Goal: Task Accomplishment & Management: Manage account settings

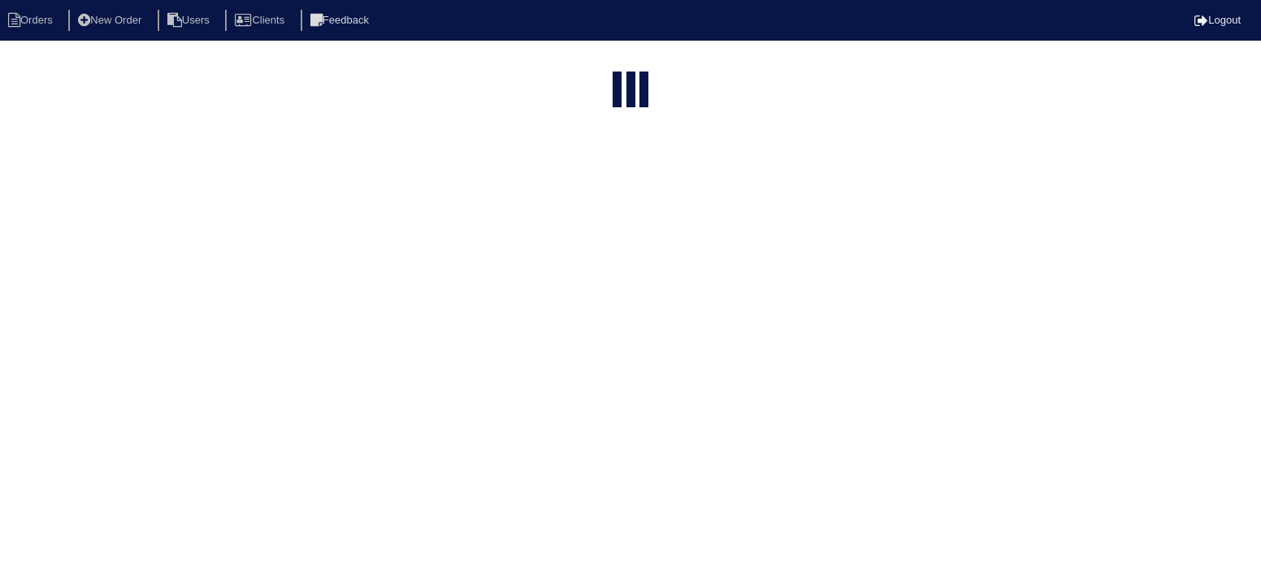
select select "15"
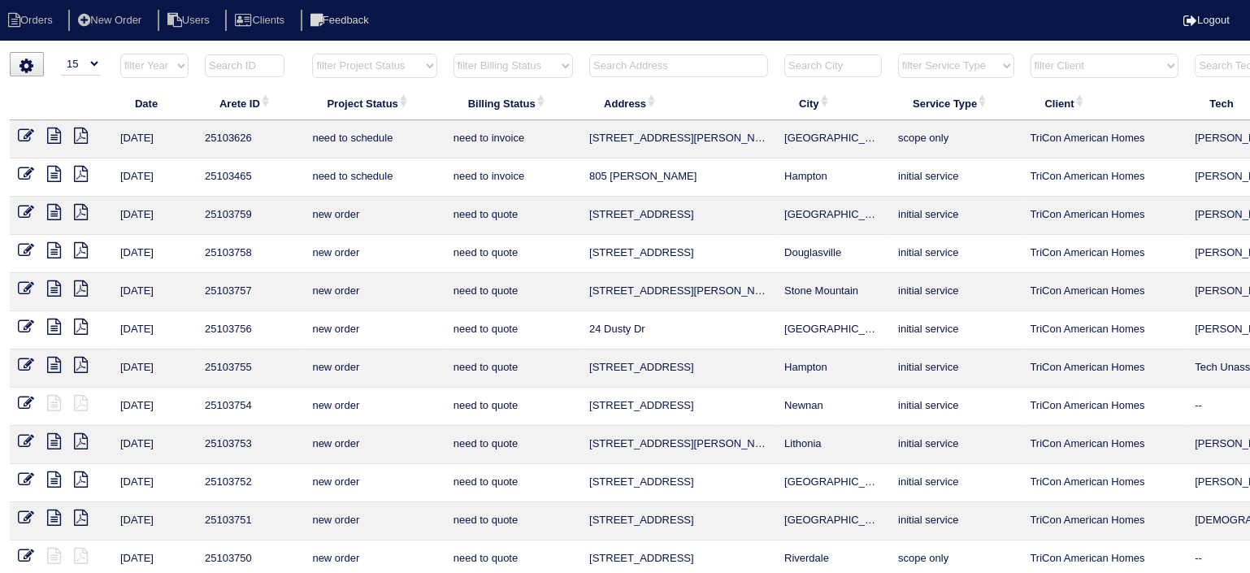
click at [711, 37] on nav "Orders New Order Users Clients Feedback Logout" at bounding box center [625, 20] width 1250 height 41
click at [370, 73] on th "filter Project Status -- Any Project Status -- new order assigned in progress f…" at bounding box center [374, 69] width 141 height 33
click at [371, 71] on select "filter Project Status -- Any Project Status -- new order assigned in progress f…" at bounding box center [374, 66] width 124 height 24
click at [312, 54] on select "filter Project Status -- Any Project Status -- new order assigned in progress f…" at bounding box center [374, 66] width 124 height 24
select select "assigned"
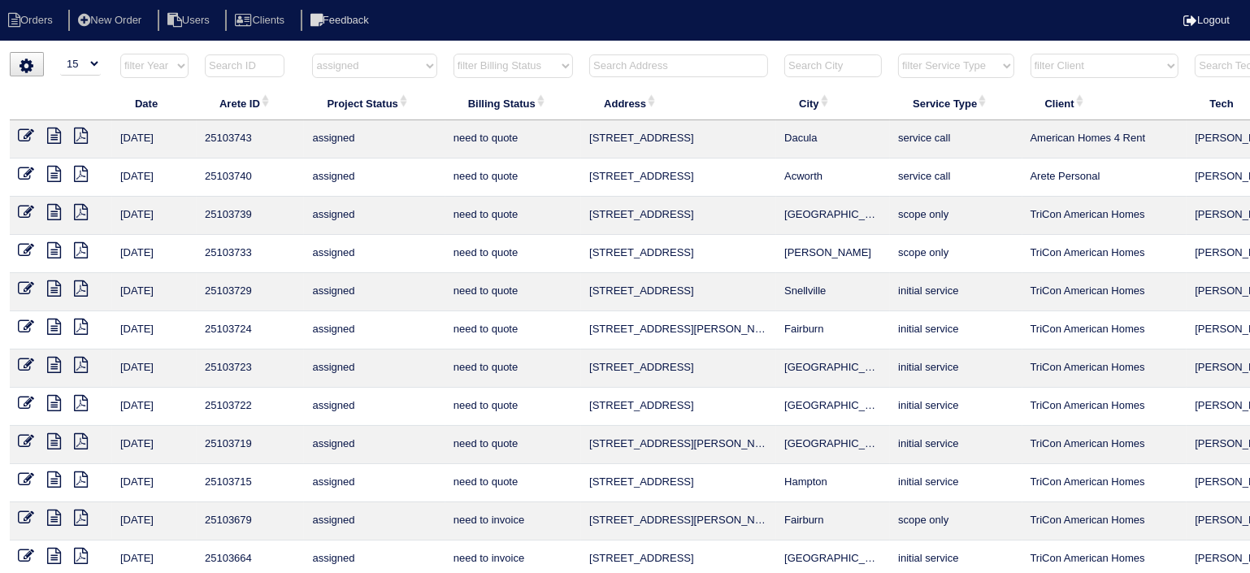
click at [51, 132] on icon at bounding box center [54, 136] width 14 height 16
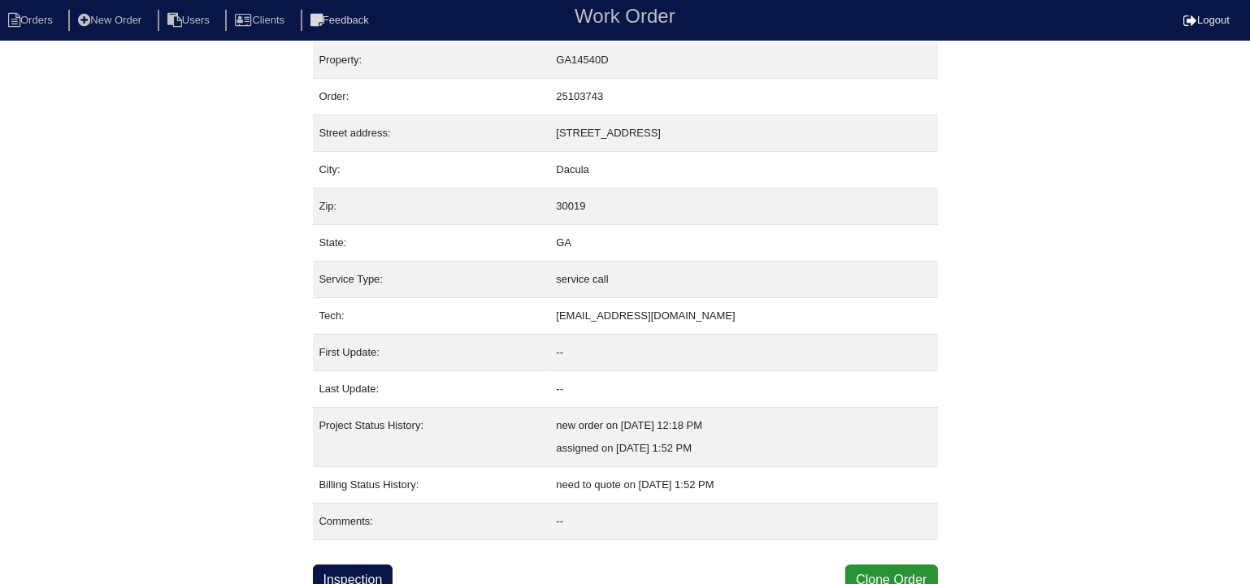
scroll to position [15, 0]
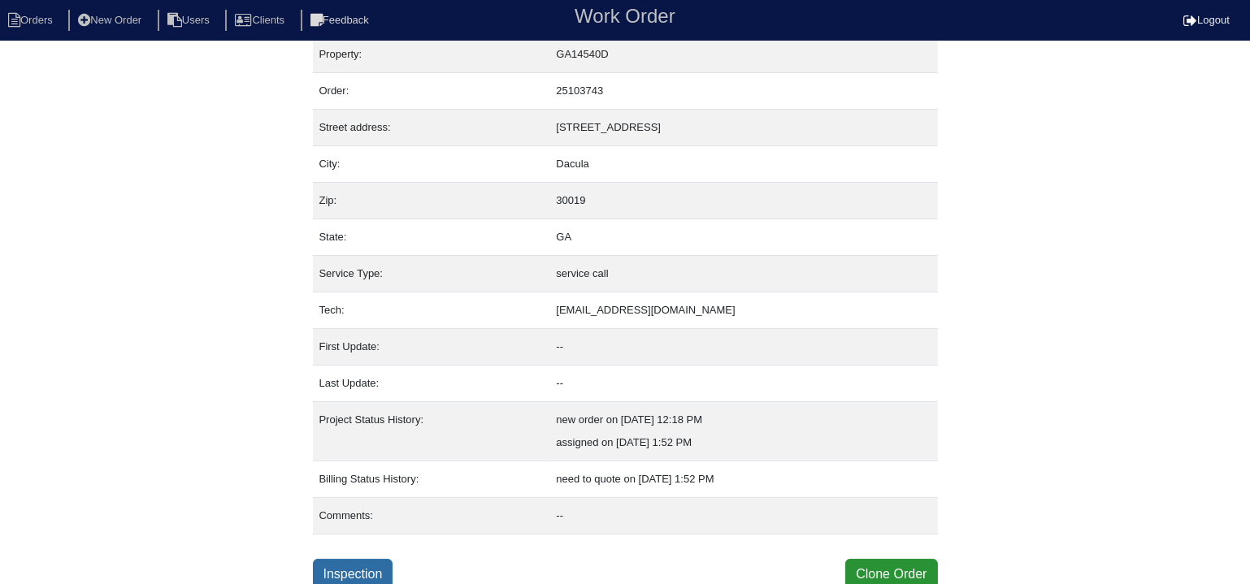
click at [363, 571] on link "Inspection" at bounding box center [353, 574] width 80 height 31
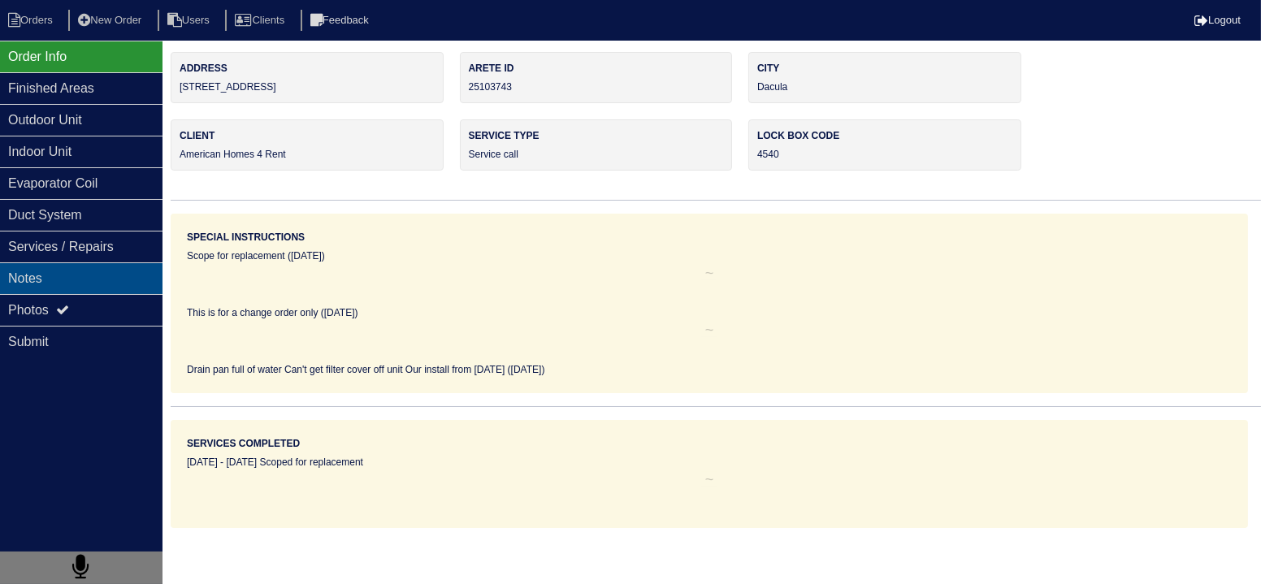
click at [82, 285] on div "Notes" at bounding box center [81, 279] width 163 height 32
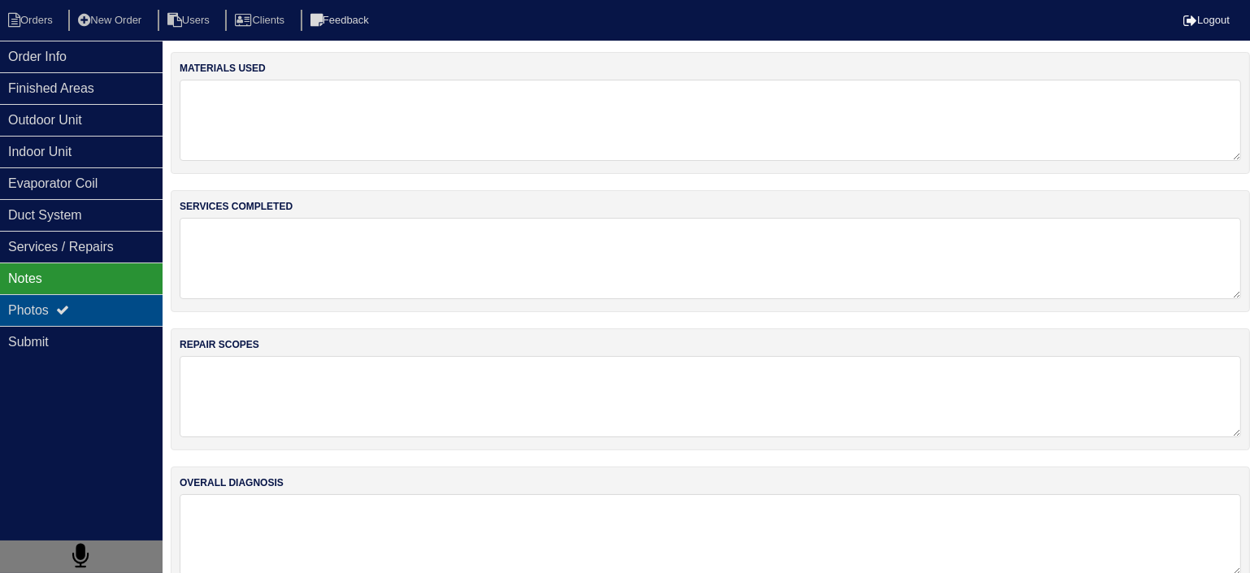
click at [76, 314] on div "Photos" at bounding box center [81, 310] width 163 height 32
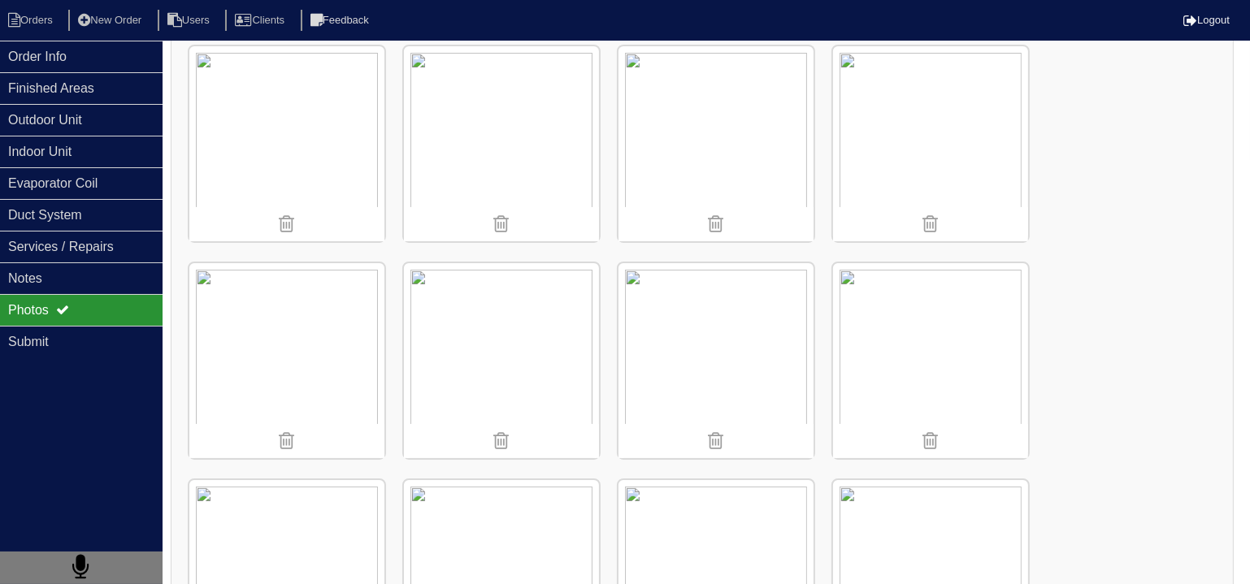
scroll to position [144, 0]
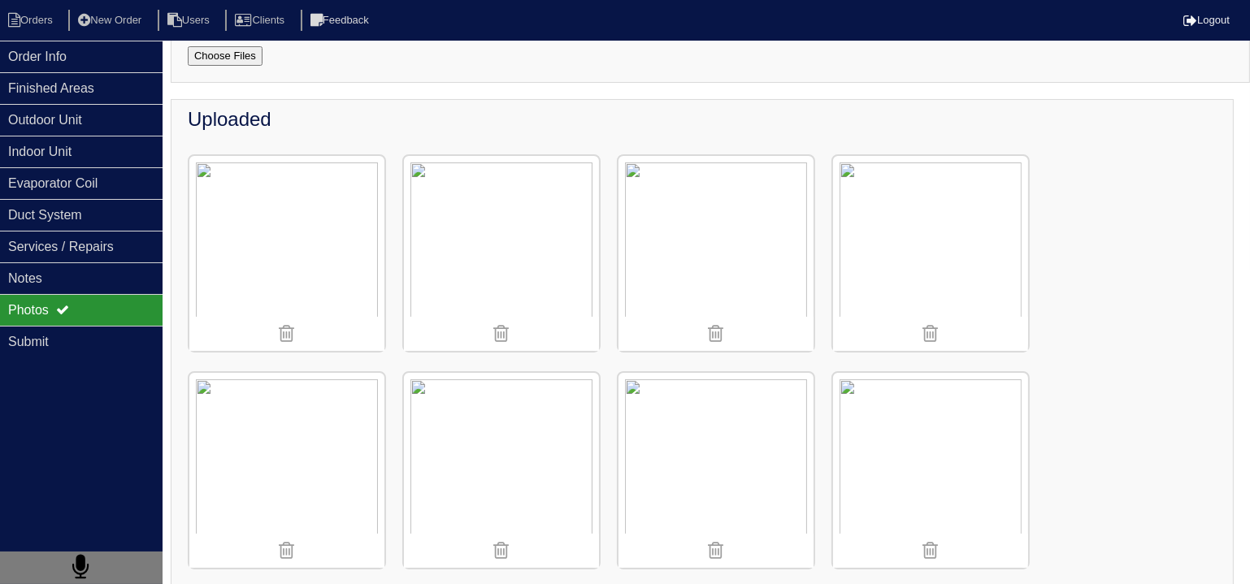
click at [90, 294] on div "Photos" at bounding box center [81, 310] width 163 height 32
click at [89, 288] on div "Notes" at bounding box center [81, 279] width 163 height 32
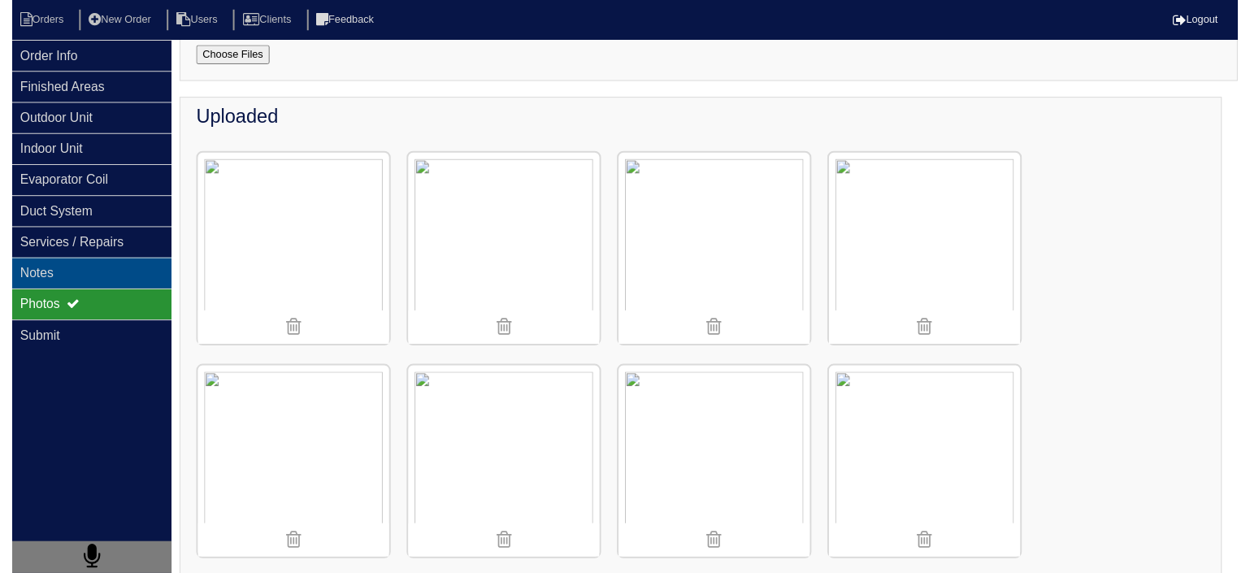
scroll to position [27, 0]
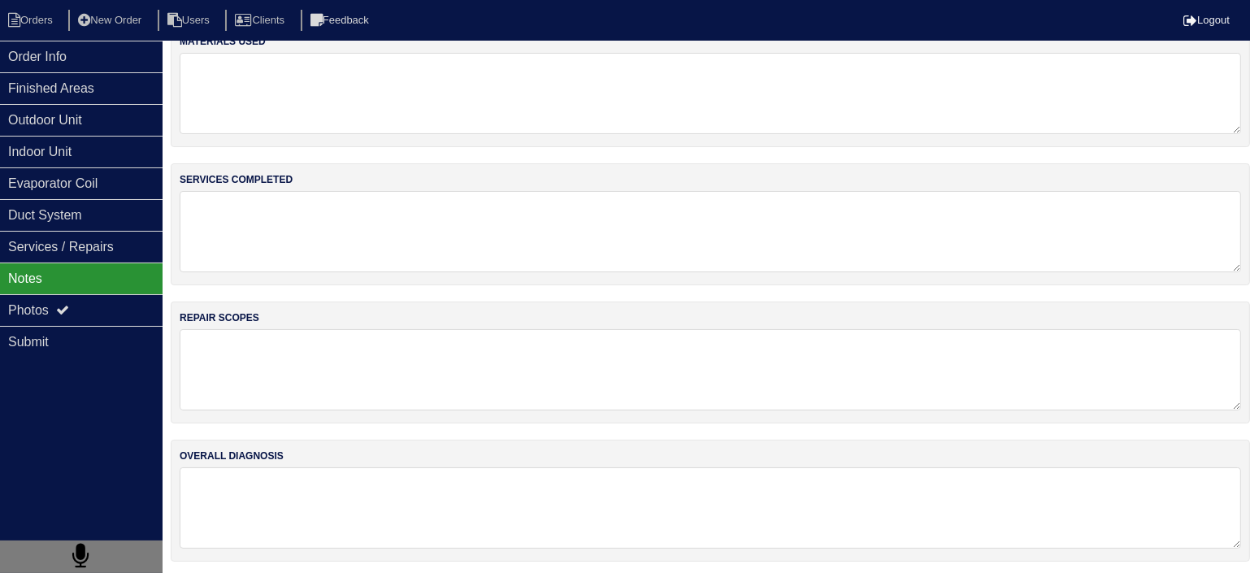
drag, startPoint x: 72, startPoint y: 34, endPoint x: 63, endPoint y: 33, distance: 8.3
click at [71, 35] on nav "Orders New Order Users Clients Feedback Logout" at bounding box center [625, 20] width 1250 height 41
click at [37, 21] on li "Orders" at bounding box center [33, 21] width 66 height 22
select select "15"
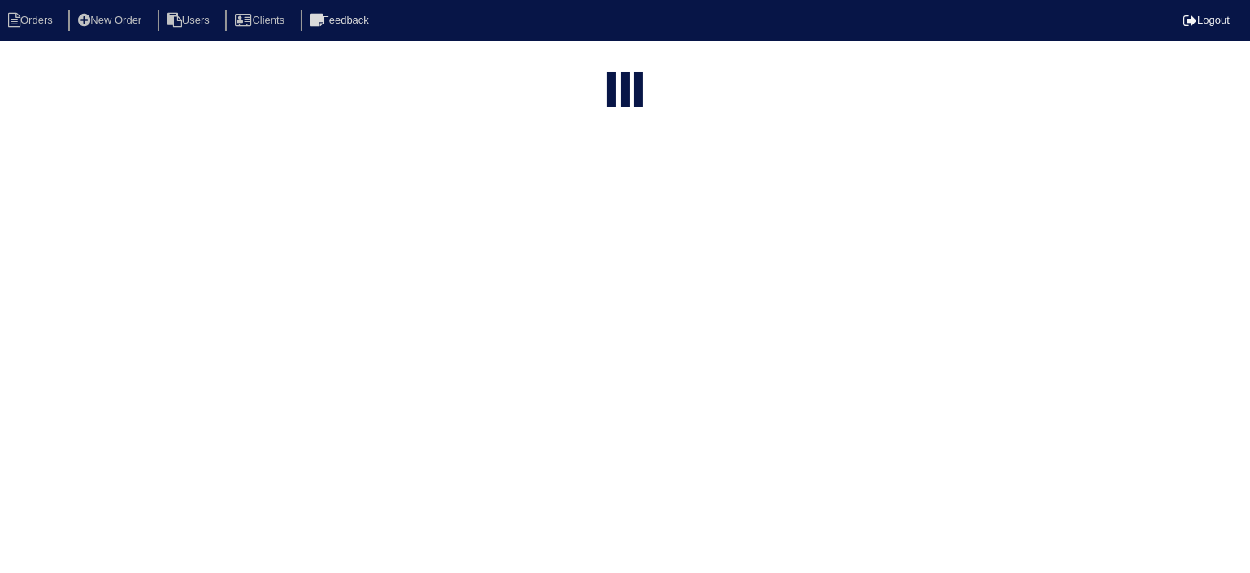
select select "assigned"
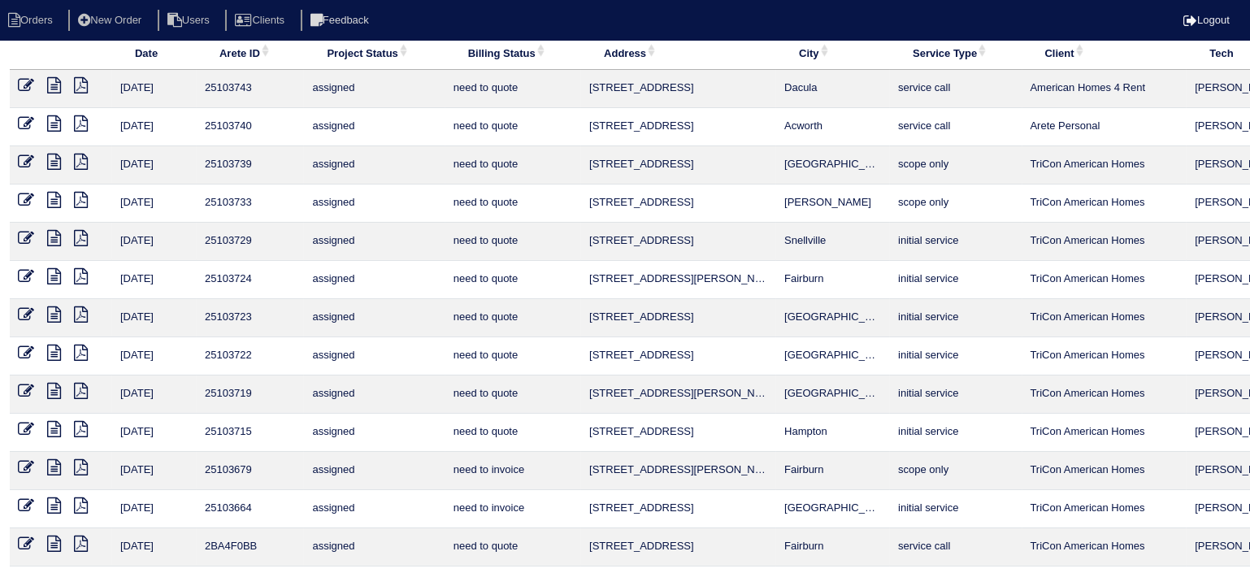
scroll to position [73, 0]
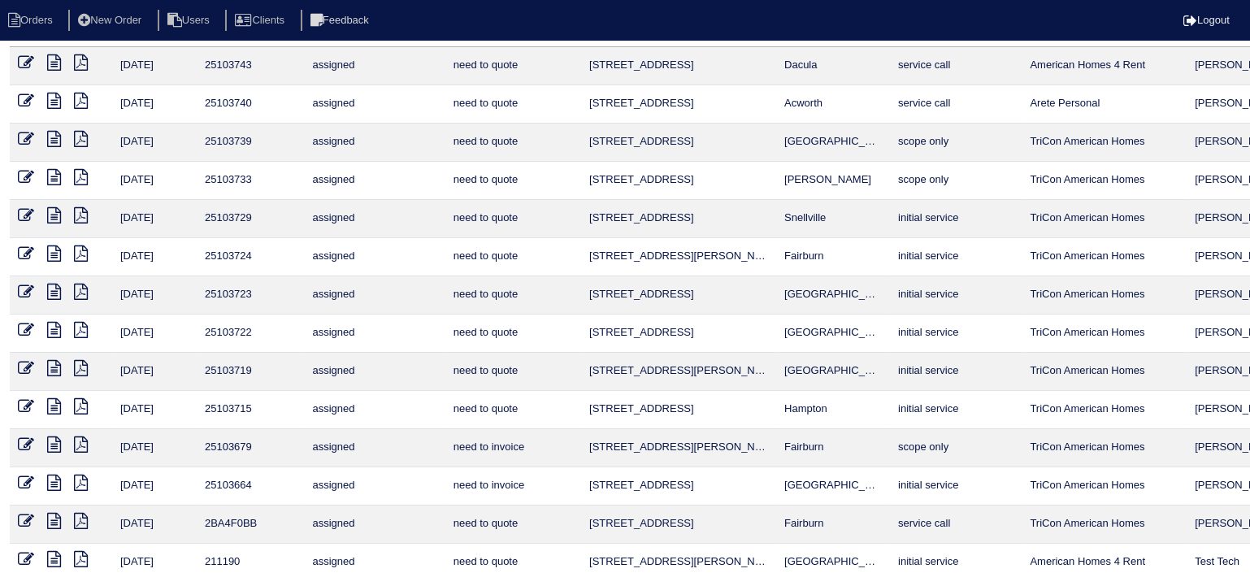
click at [52, 402] on icon at bounding box center [54, 406] width 14 height 16
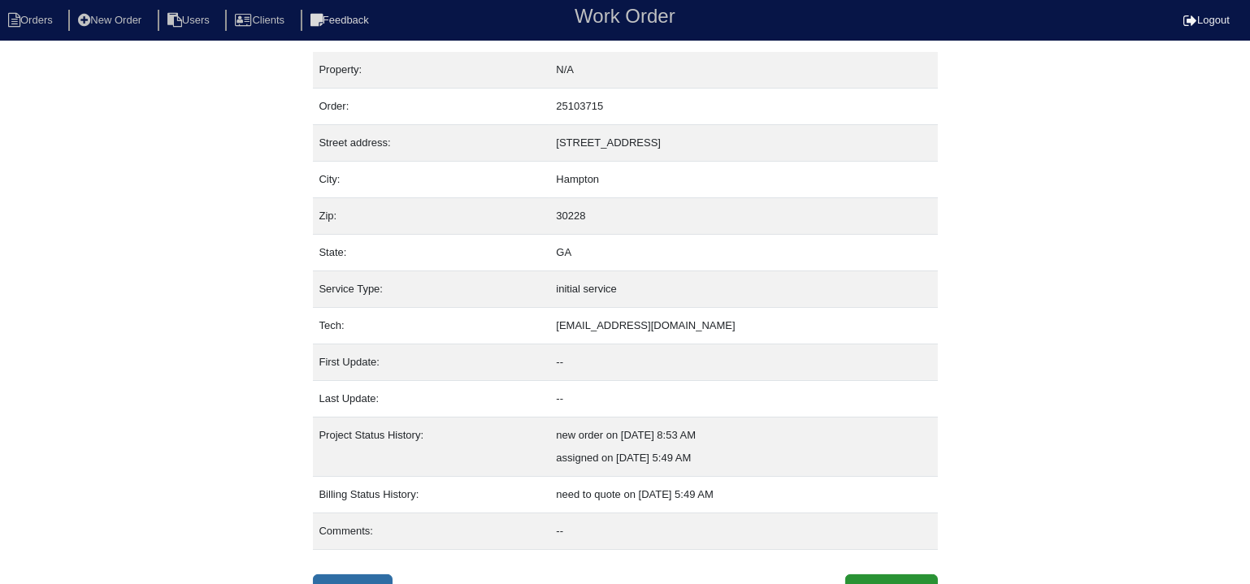
click at [357, 577] on link "Inspection" at bounding box center [353, 590] width 80 height 31
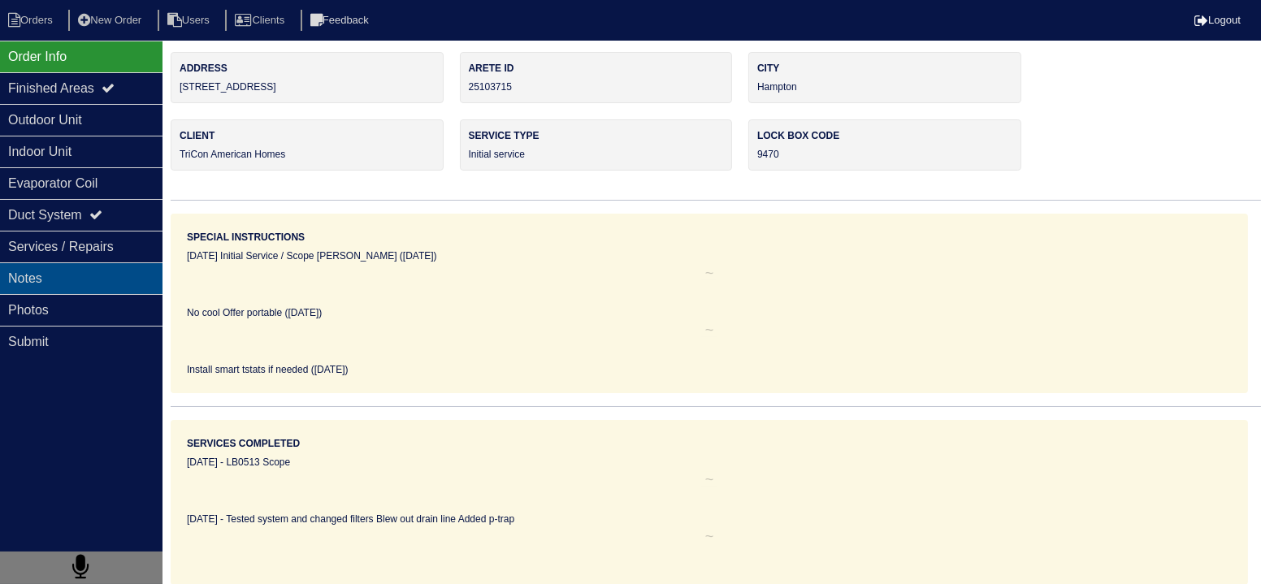
click at [80, 288] on div "Notes" at bounding box center [81, 279] width 163 height 32
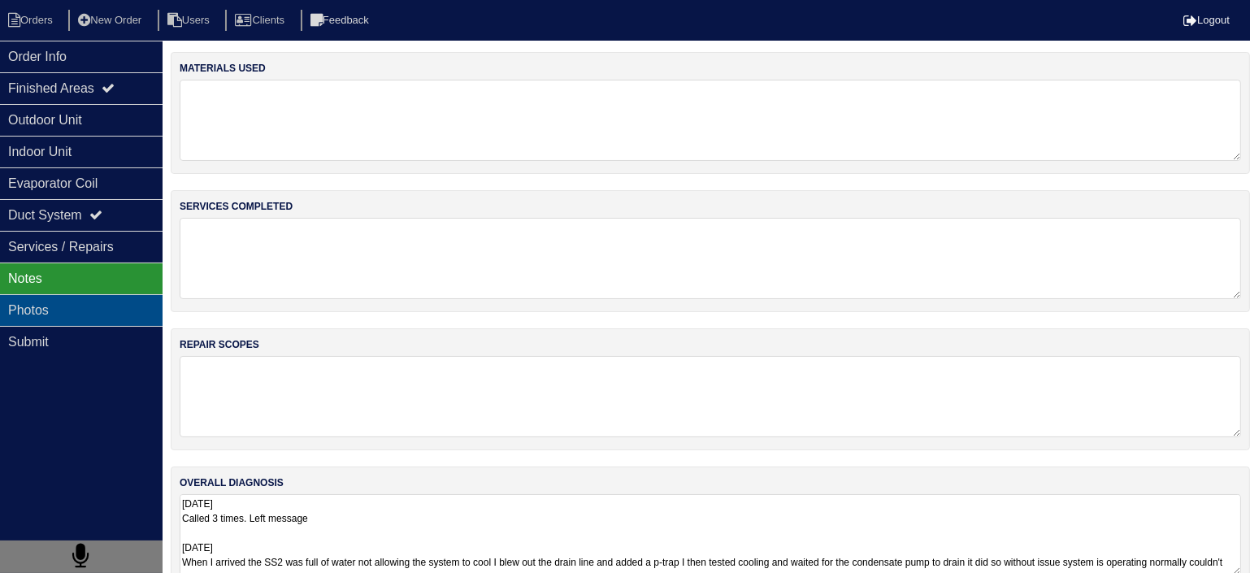
click at [72, 306] on div "Photos" at bounding box center [81, 310] width 163 height 32
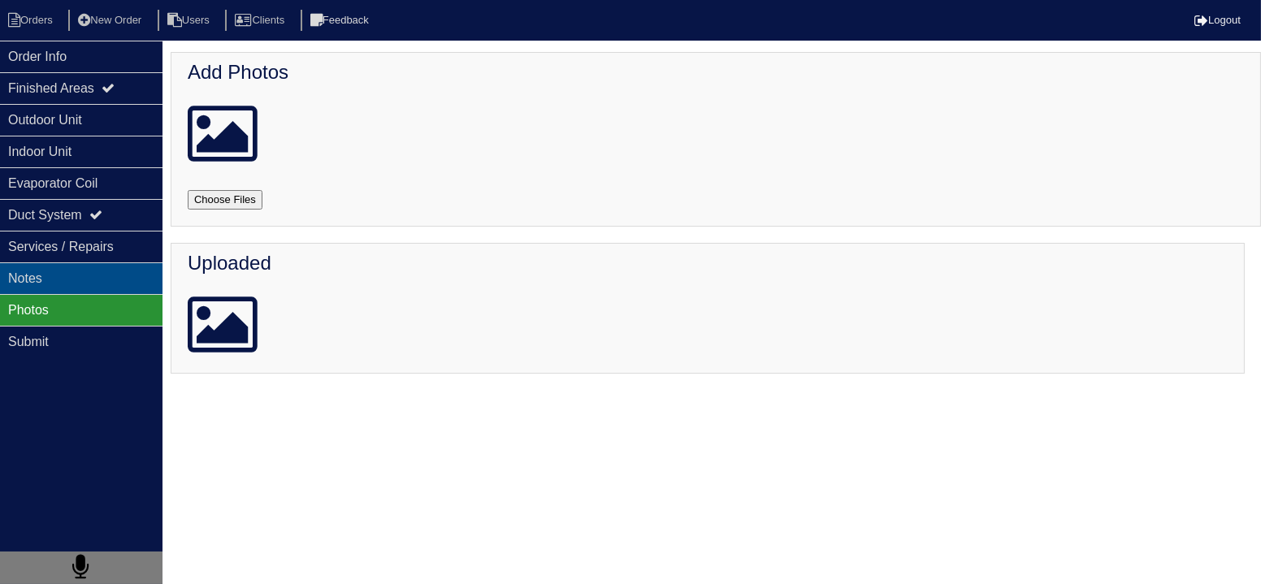
click at [88, 279] on div "Notes" at bounding box center [81, 279] width 163 height 32
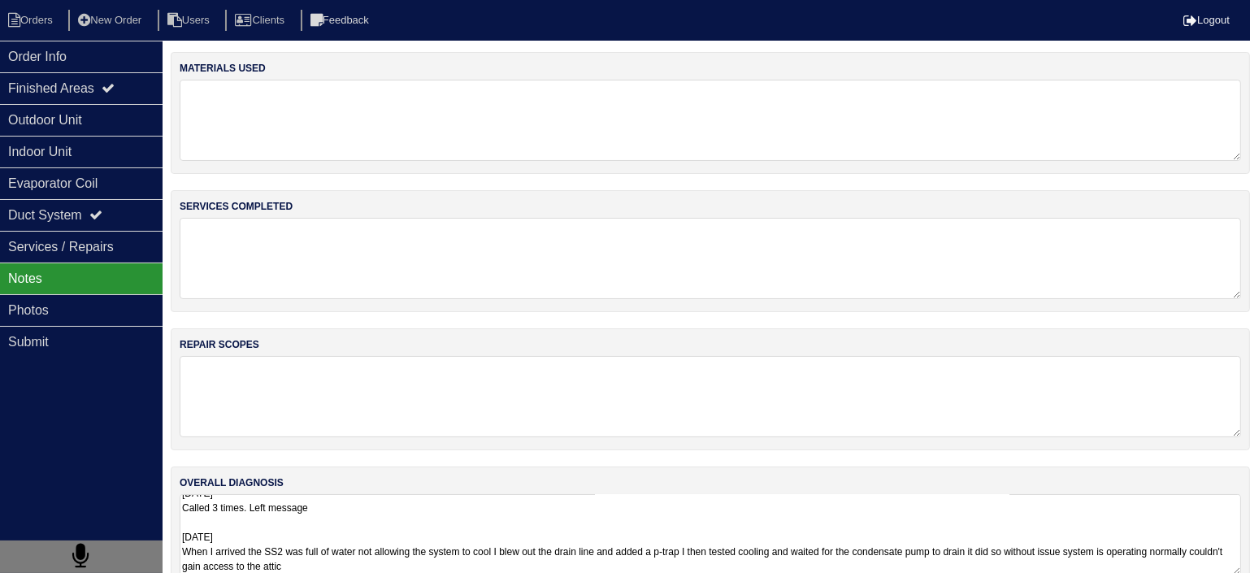
scroll to position [1, 0]
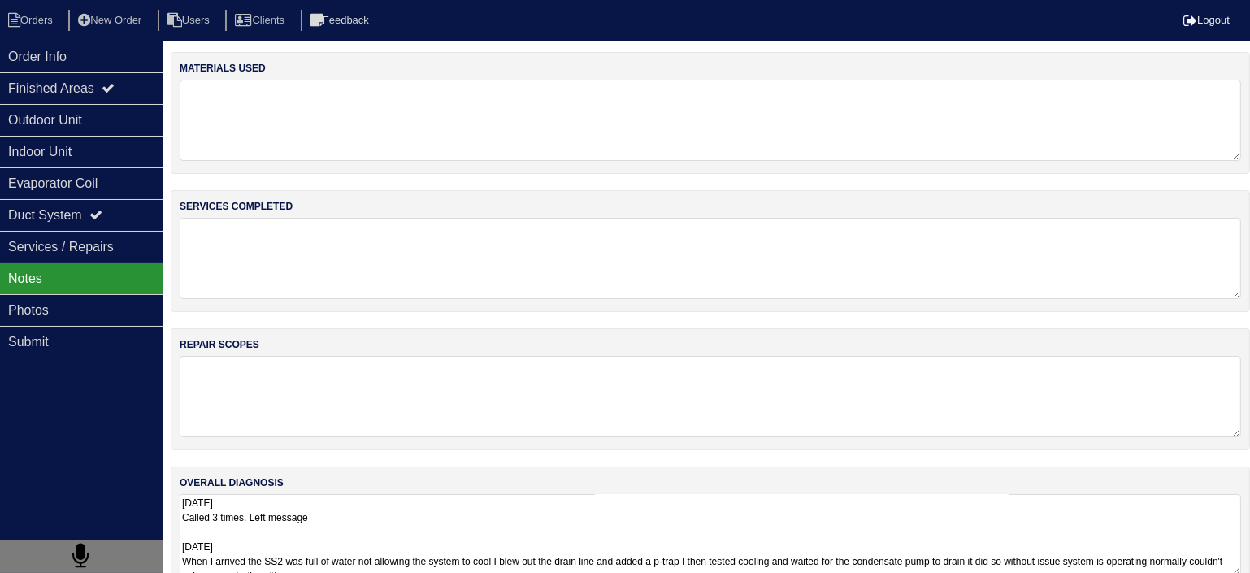
click at [302, 559] on textarea "6/20/25 Called 3 times. Left message 06-21-25 When I arrived the SS2 was full o…" at bounding box center [710, 534] width 1061 height 81
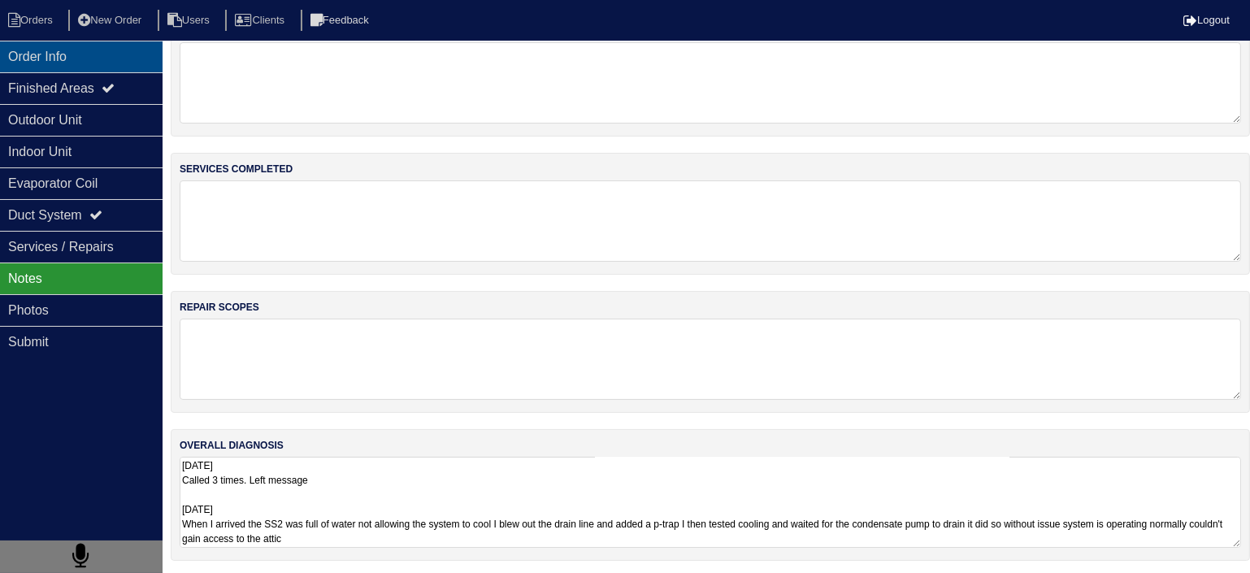
scroll to position [0, 0]
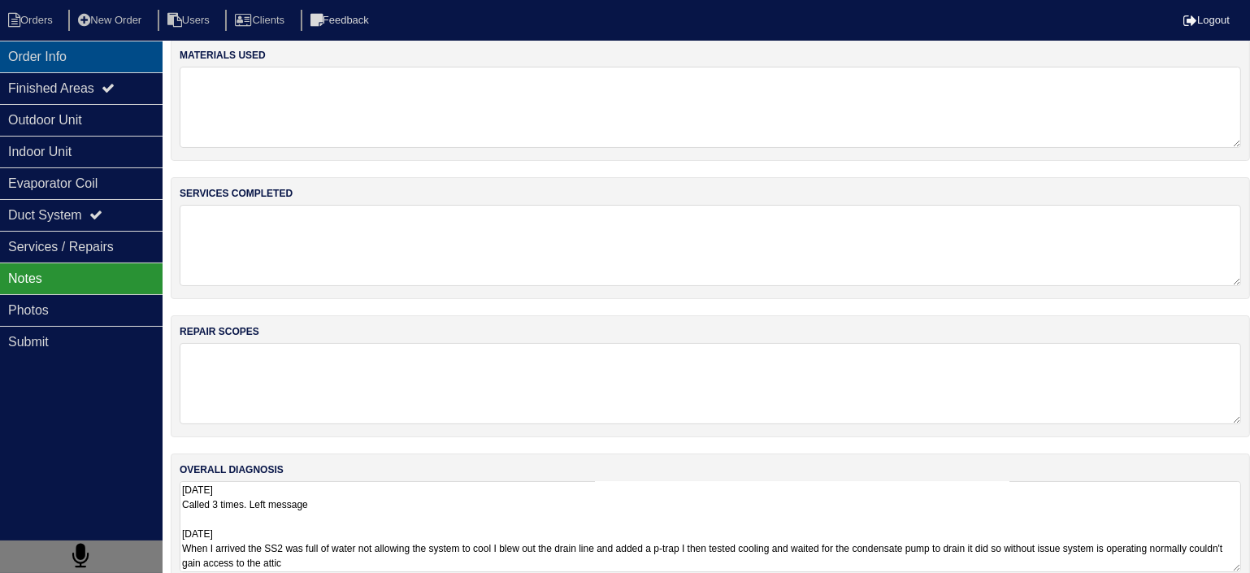
click at [62, 60] on div "Order Info" at bounding box center [81, 57] width 163 height 32
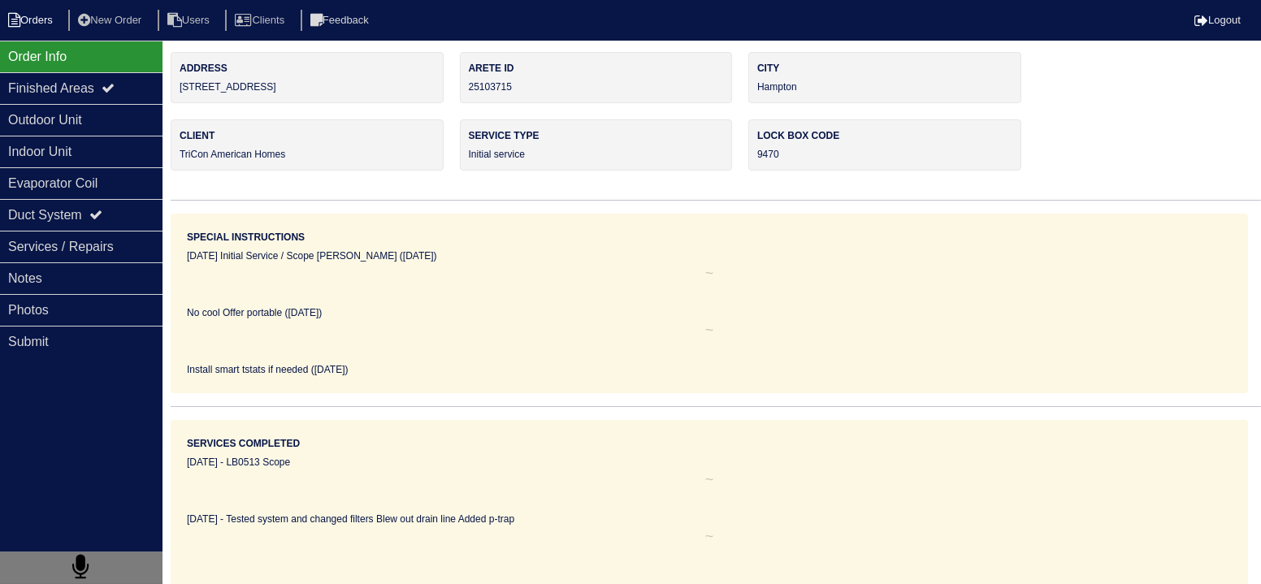
click at [31, 18] on li "Orders" at bounding box center [33, 21] width 66 height 22
select select "15"
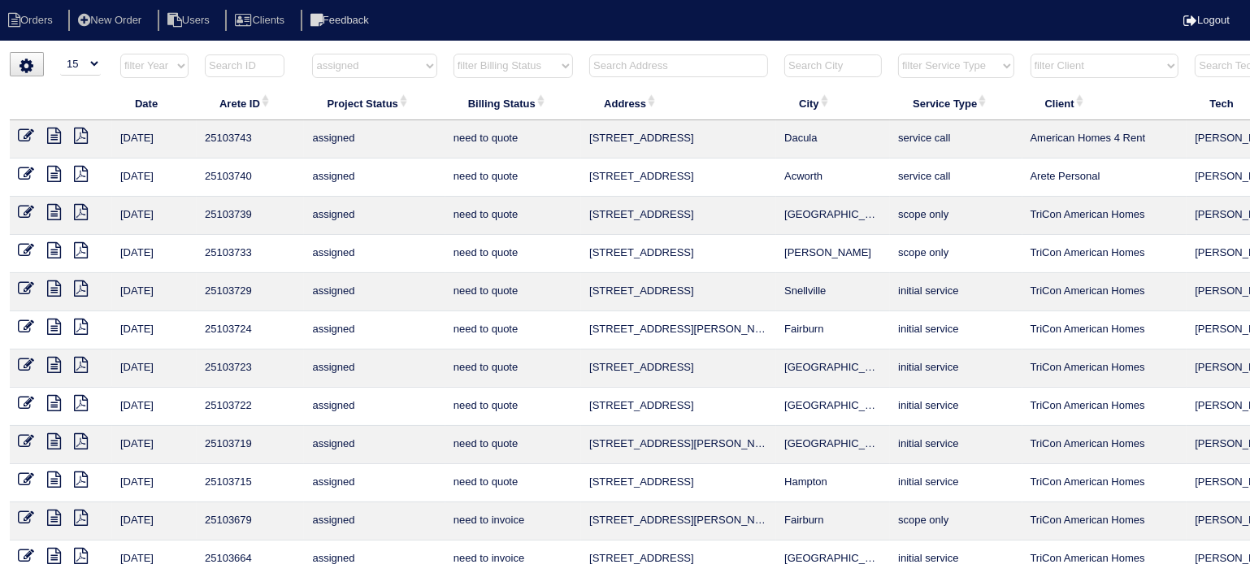
drag, startPoint x: 22, startPoint y: 25, endPoint x: 630, endPoint y: 53, distance: 608.6
click at [631, 53] on th at bounding box center [678, 69] width 195 height 33
click at [633, 53] on th at bounding box center [678, 69] width 195 height 33
click at [382, 50] on html "Orders New Order Users Clients Feedback Logout Orders New Order Users Clients M…" at bounding box center [625, 372] width 1250 height 744
click at [376, 64] on select "filter Project Status -- Any Project Status -- new order assigned in progress f…" at bounding box center [374, 66] width 124 height 24
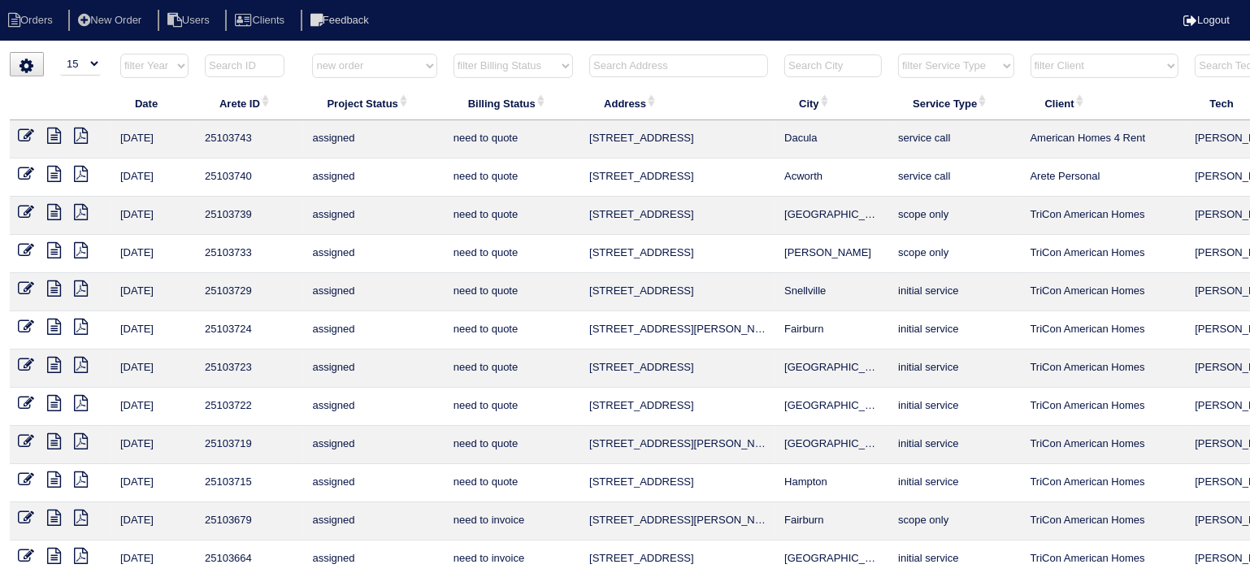
click at [312, 54] on select "filter Project Status -- Any Project Status -- new order assigned in progress f…" at bounding box center [374, 66] width 124 height 24
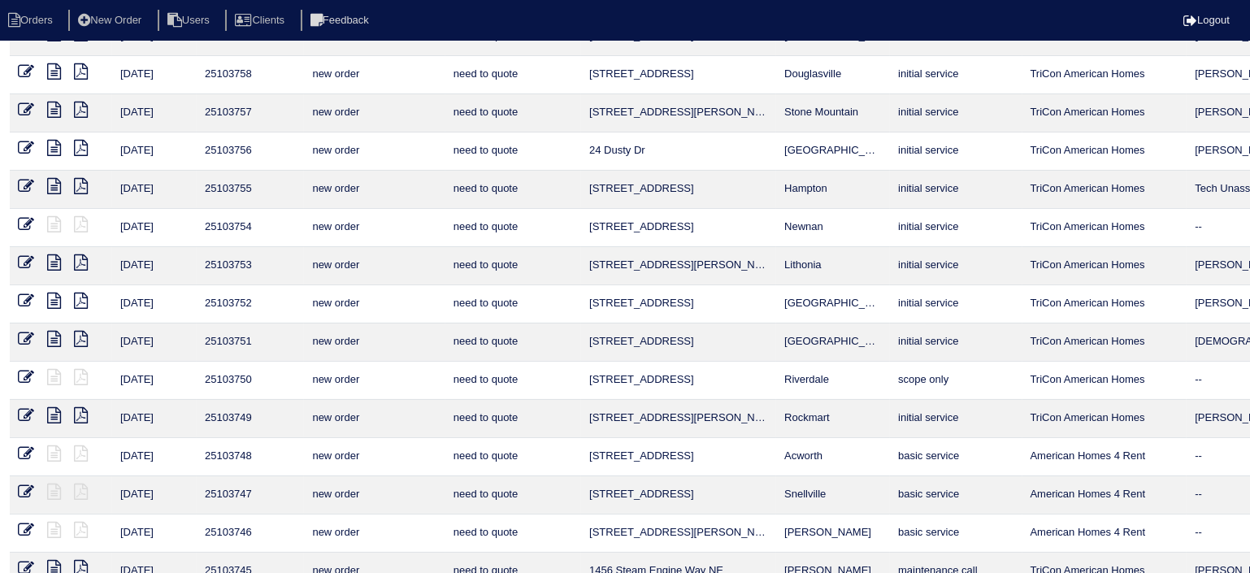
scroll to position [163, 0]
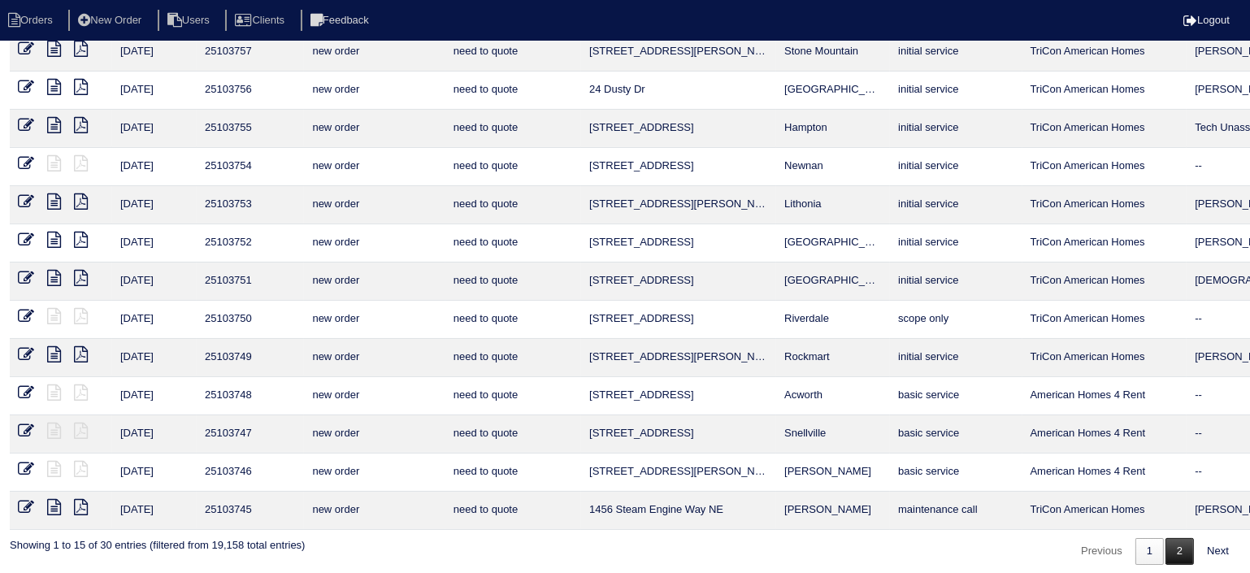
click at [1180, 544] on link "2" at bounding box center [1179, 551] width 28 height 27
select select "new order"
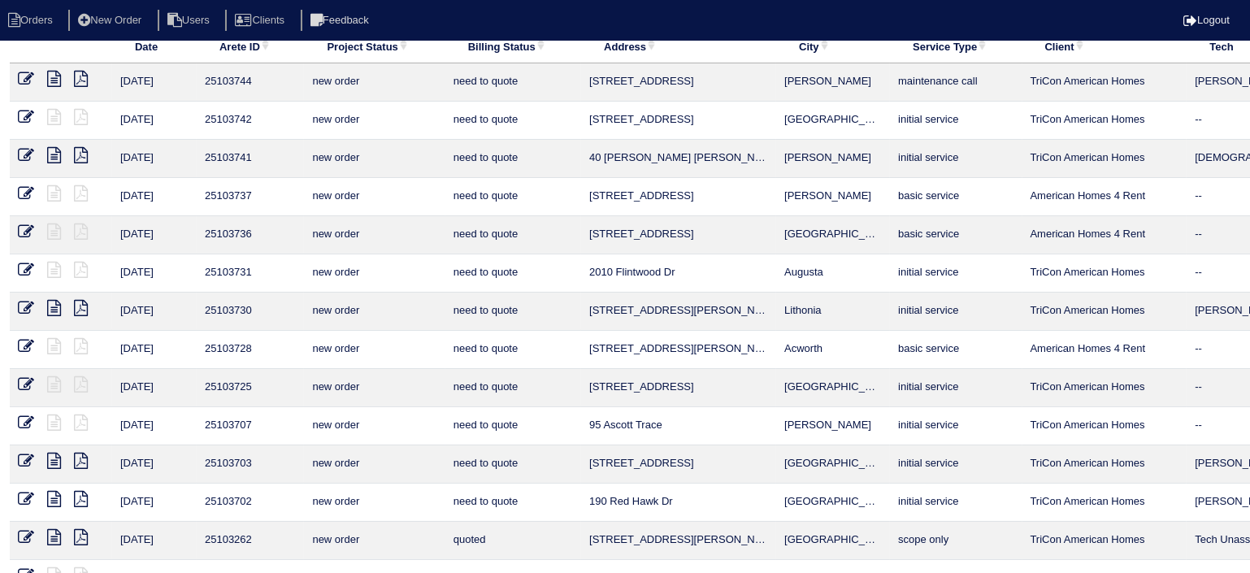
scroll to position [0, 0]
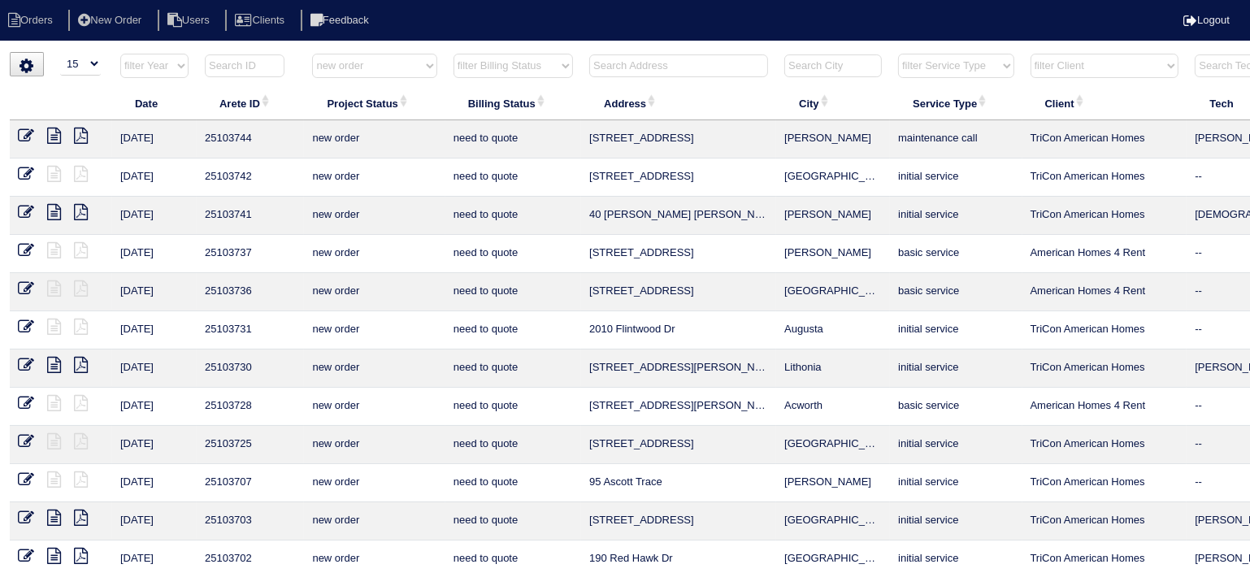
drag, startPoint x: 0, startPoint y: 137, endPoint x: 19, endPoint y: 132, distance: 19.3
click at [0, 137] on div "loading... ▼ 10 15 25 50 200 500 Search: Date Arete ID Project Status Billing S…" at bounding box center [625, 390] width 1250 height 676
click at [20, 132] on icon at bounding box center [26, 136] width 16 height 16
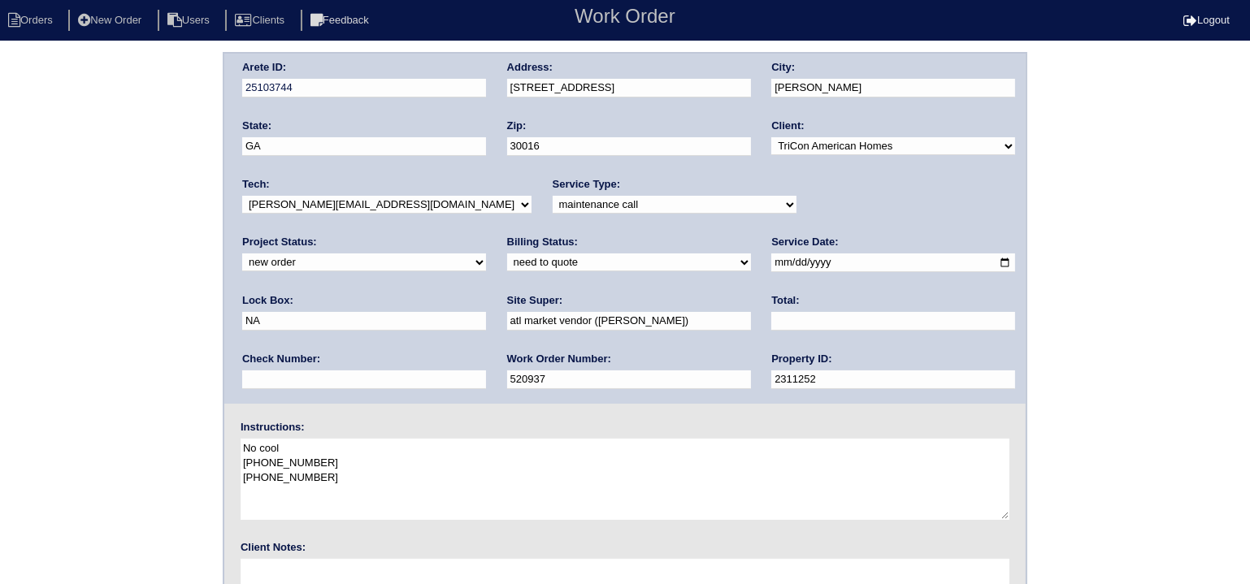
click at [486, 254] on select "new order assigned in progress field complete need to schedule admin review arc…" at bounding box center [364, 263] width 244 height 18
select select "assigned"
click at [486, 254] on select "new order assigned in progress field complete need to schedule admin review arc…" at bounding box center [364, 263] width 244 height 18
click at [771, 258] on input "2025-10-10" at bounding box center [893, 263] width 244 height 19
drag, startPoint x: 744, startPoint y: 258, endPoint x: 736, endPoint y: 262, distance: 9.8
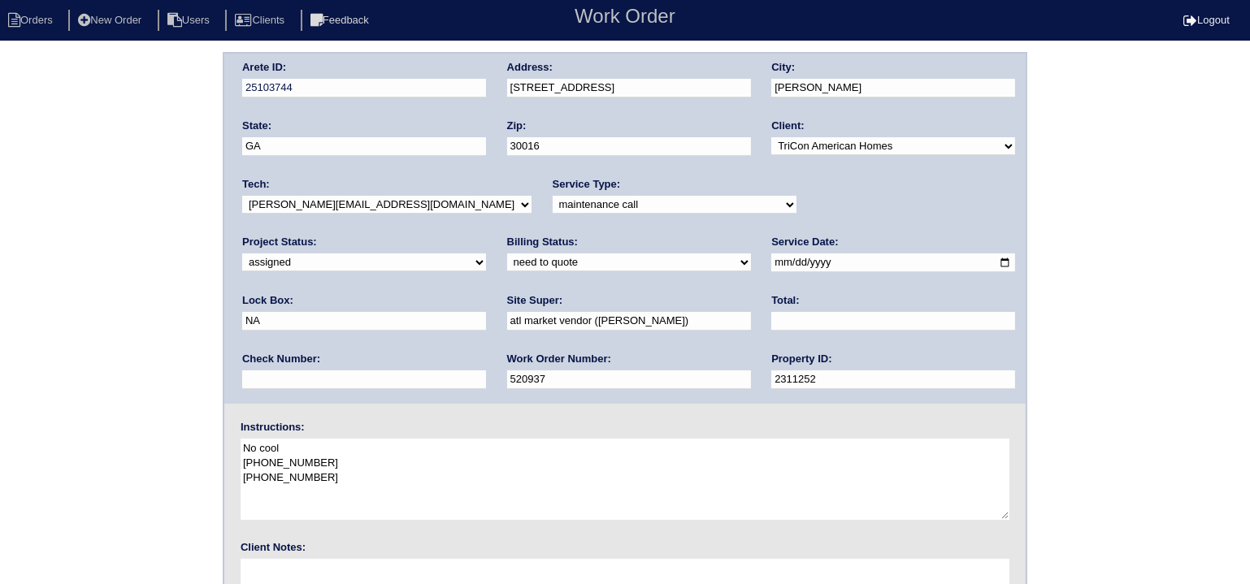
click at [771, 258] on input "2025-10-10" at bounding box center [893, 263] width 244 height 19
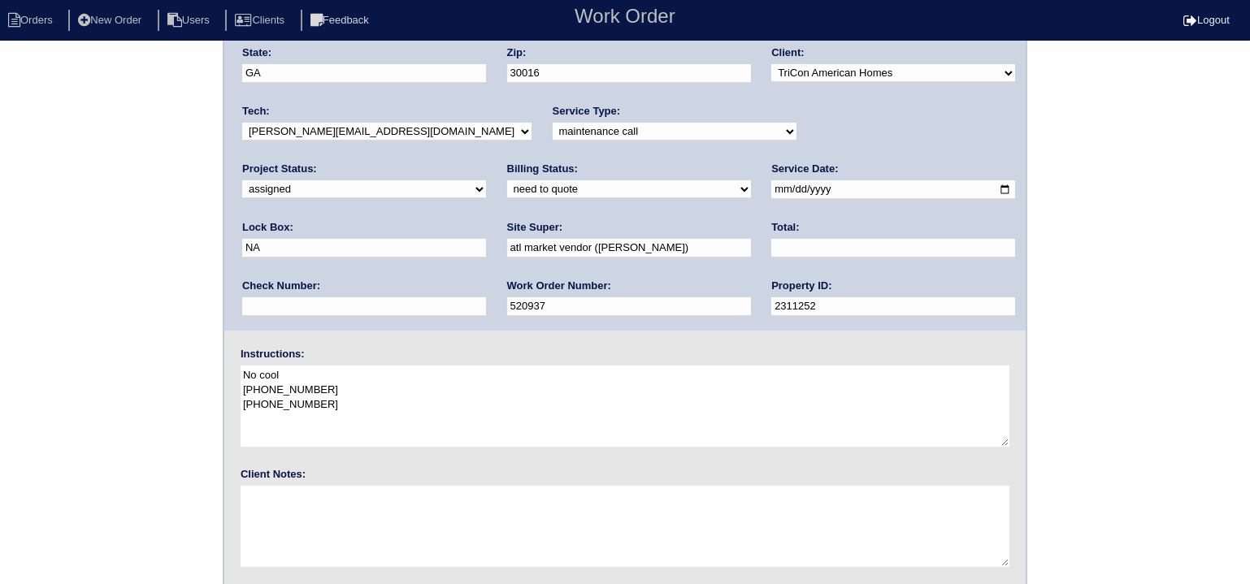
scroll to position [120, 0]
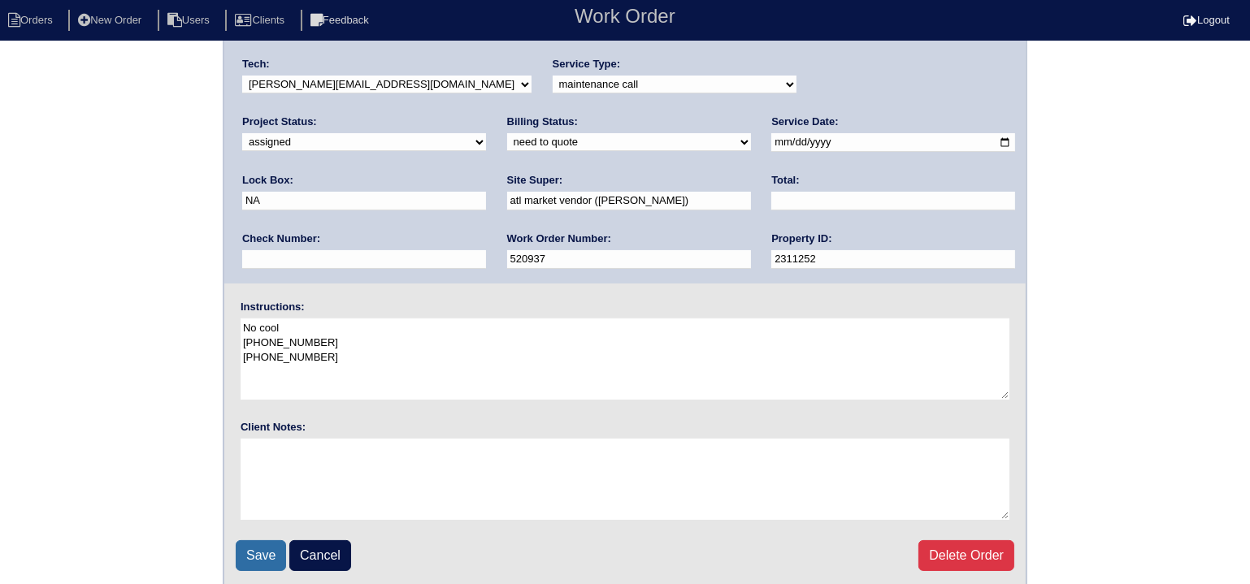
click at [263, 548] on input "Save" at bounding box center [261, 555] width 50 height 31
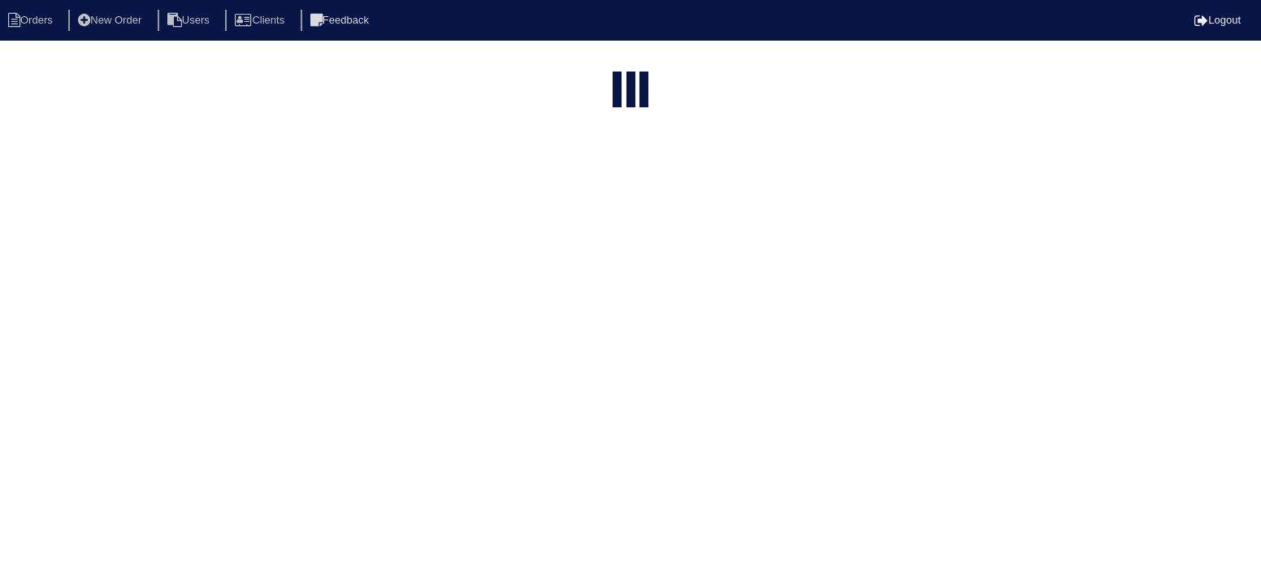
select select "15"
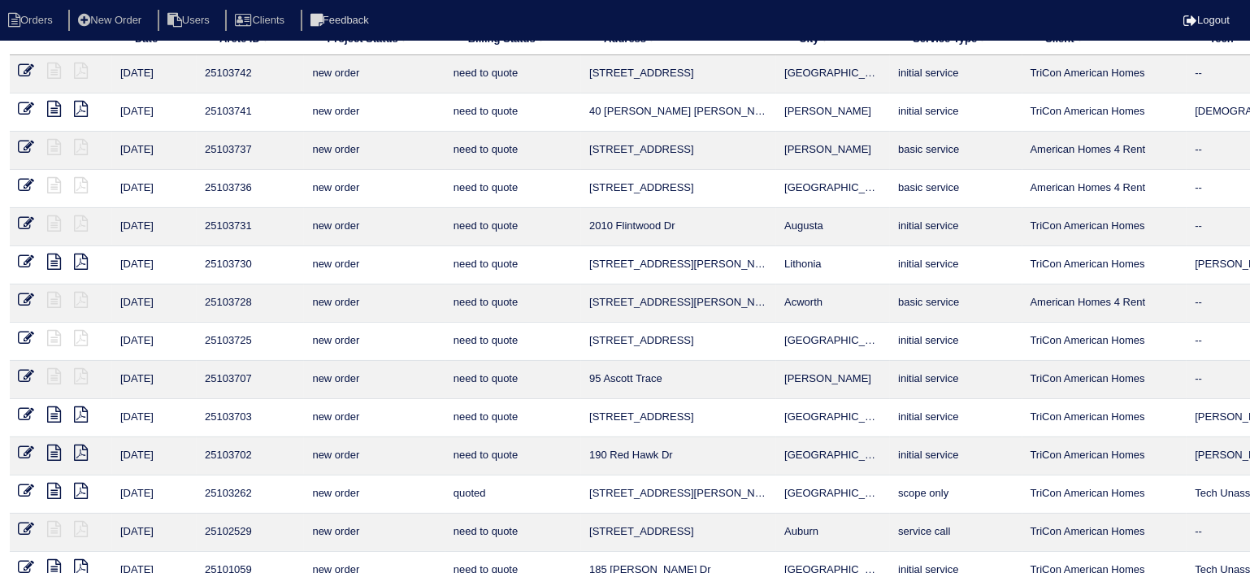
scroll to position [125, 0]
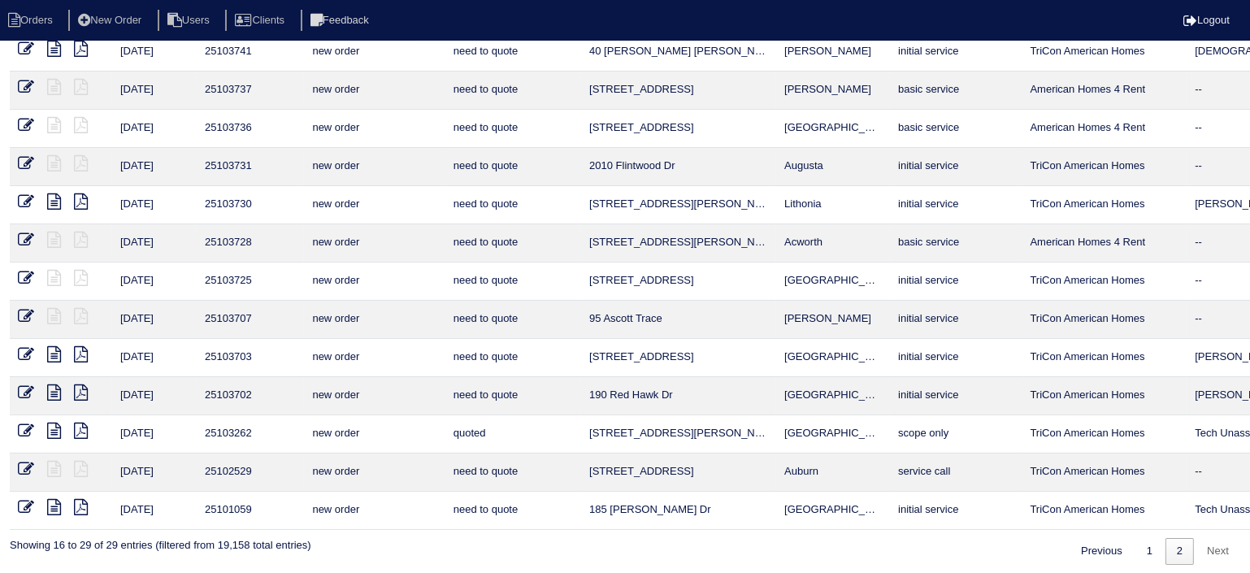
click at [1166, 553] on link "2" at bounding box center [1179, 551] width 28 height 27
click at [1165, 550] on link "2" at bounding box center [1179, 551] width 28 height 27
click at [1141, 543] on link "1" at bounding box center [1149, 551] width 28 height 27
select select "new order"
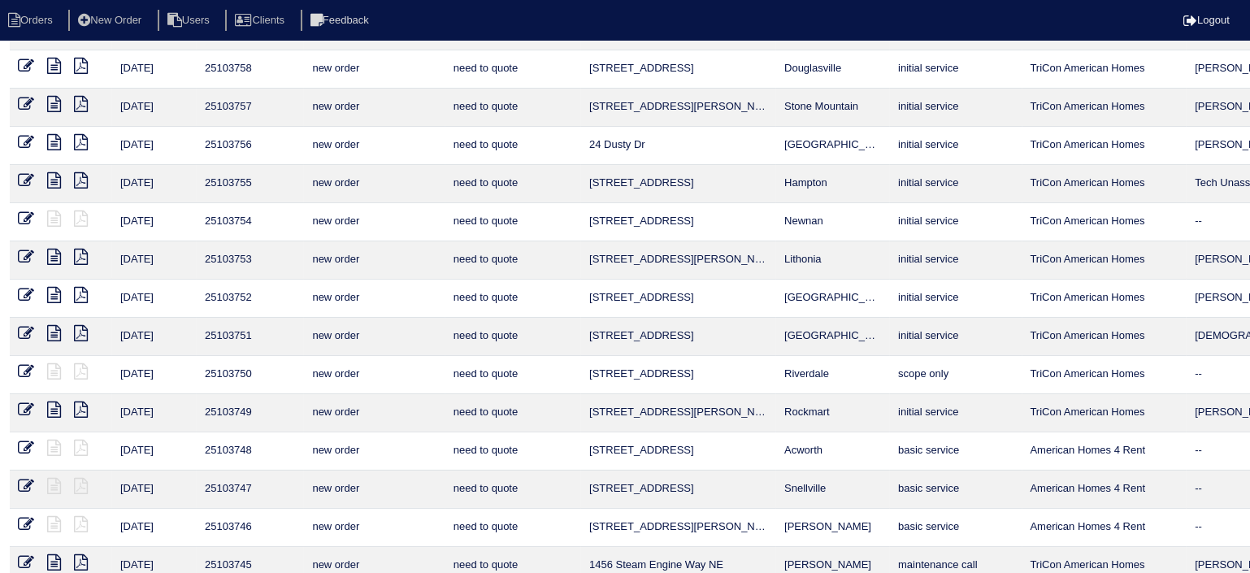
scroll to position [163, 0]
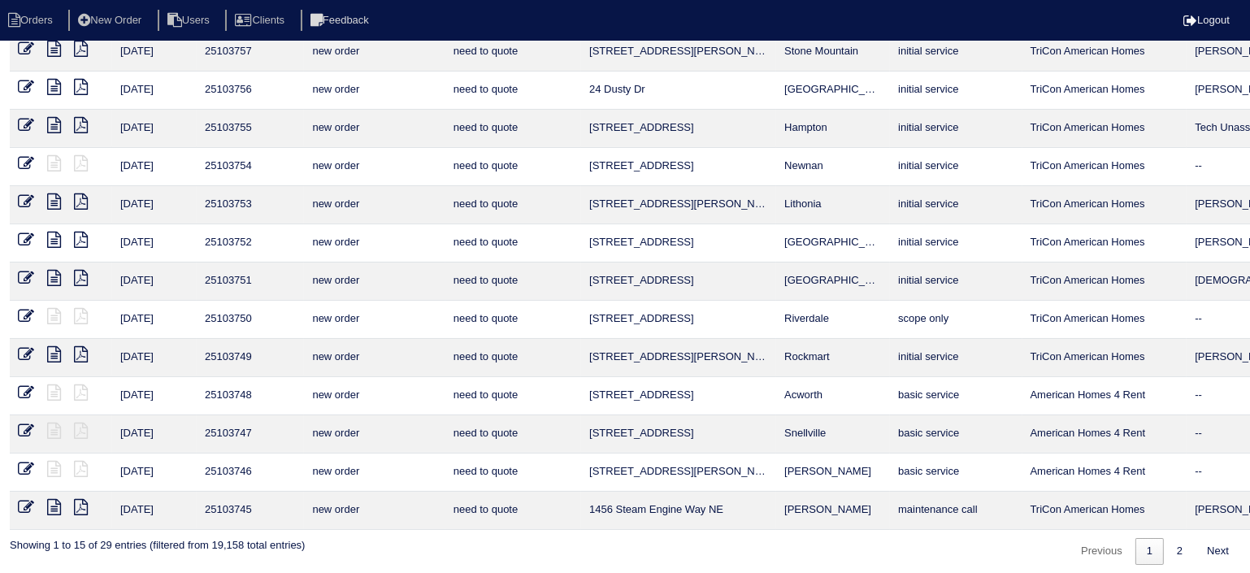
click at [28, 499] on icon at bounding box center [26, 507] width 16 height 16
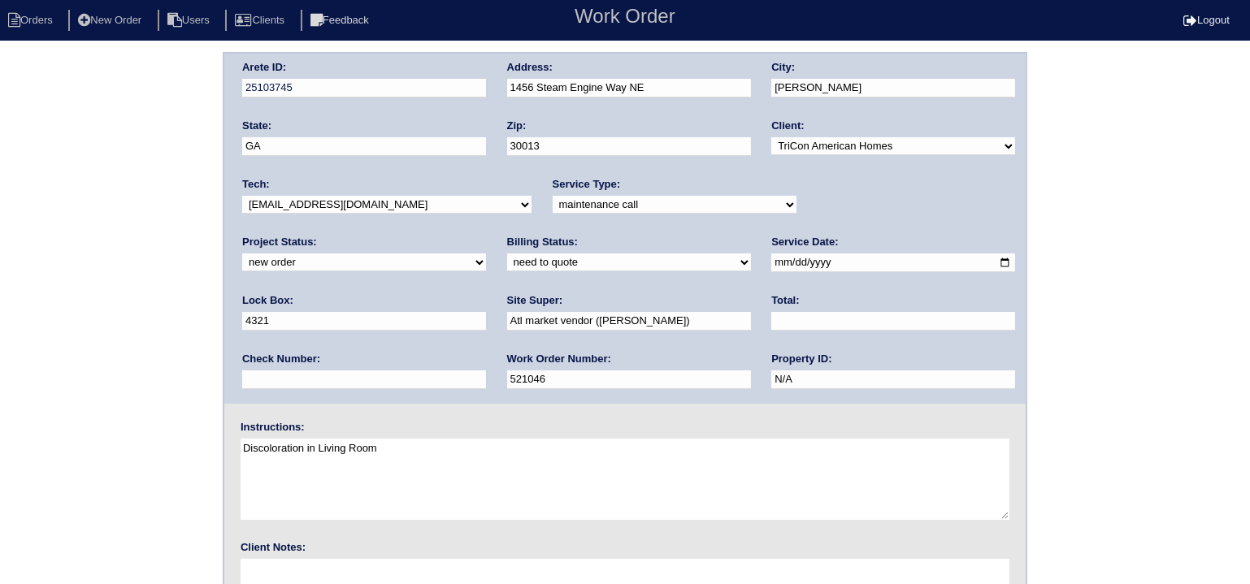
click at [375, 197] on select "-select- aretesmg+backup-tech@gmail.com benjohnholt88@gmail.com callisonhvac@ya…" at bounding box center [386, 205] width 289 height 18
select select "31"
click at [242, 196] on select "-select- aretesmg+backup-tech@gmail.com benjohnholt88@gmail.com callisonhvac@ya…" at bounding box center [386, 205] width 289 height 18
click at [486, 235] on div "Project Status: new order assigned in progress field complete need to schedule …" at bounding box center [364, 257] width 244 height 45
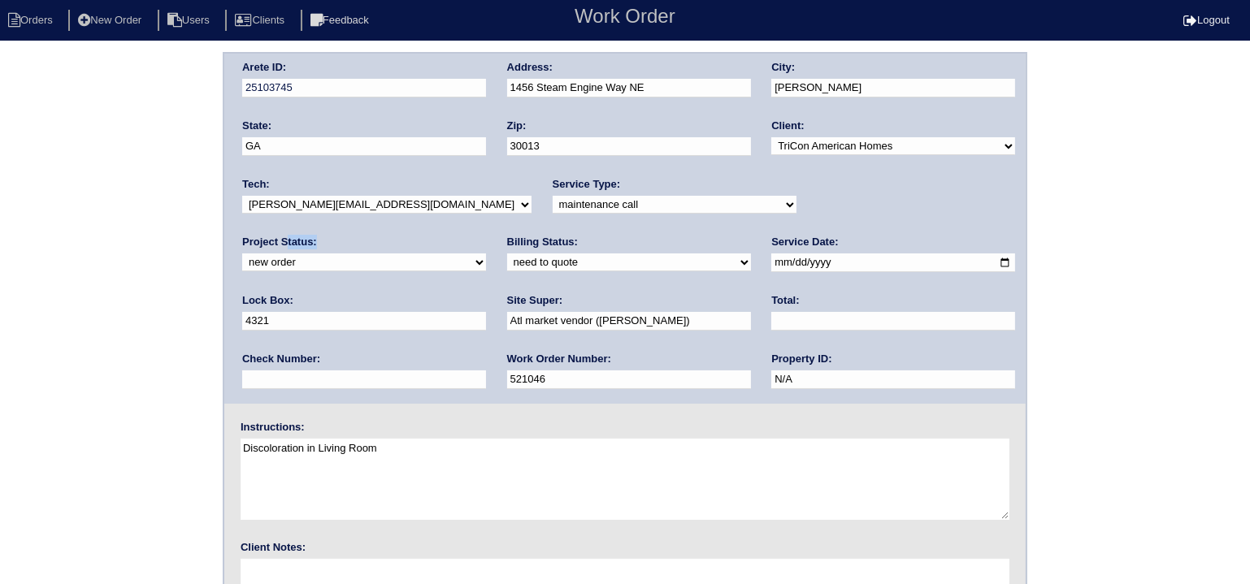
click at [486, 254] on select "new order assigned in progress field complete need to schedule admin review arc…" at bounding box center [364, 263] width 244 height 18
select select "assigned"
click at [486, 254] on select "new order assigned in progress field complete need to schedule admin review arc…" at bounding box center [364, 263] width 244 height 18
click at [771, 267] on input "2025-10-10" at bounding box center [893, 263] width 244 height 19
click at [808, 431] on div "Instructions: Discoloration in Living Room" at bounding box center [624, 472] width 801 height 104
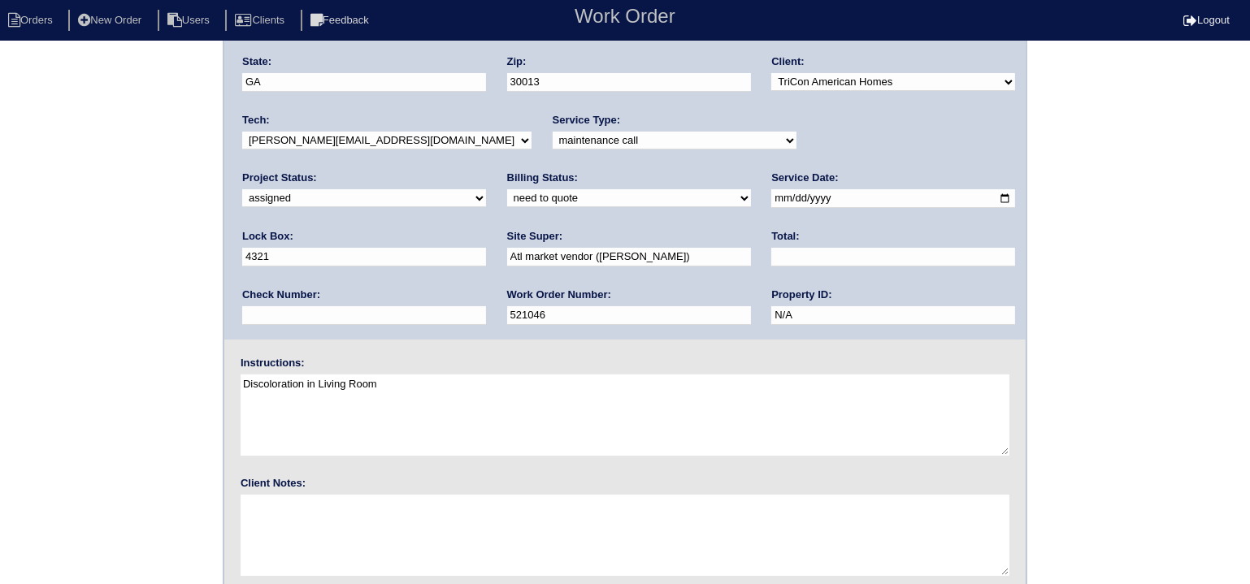
scroll to position [120, 0]
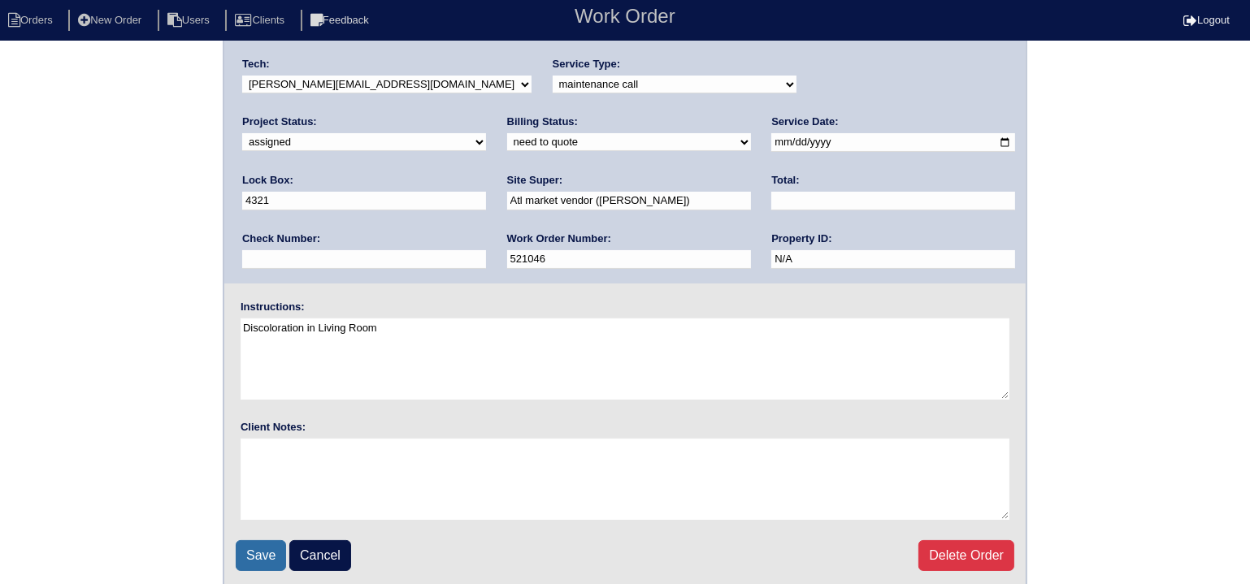
click at [274, 552] on input "Save" at bounding box center [261, 555] width 50 height 31
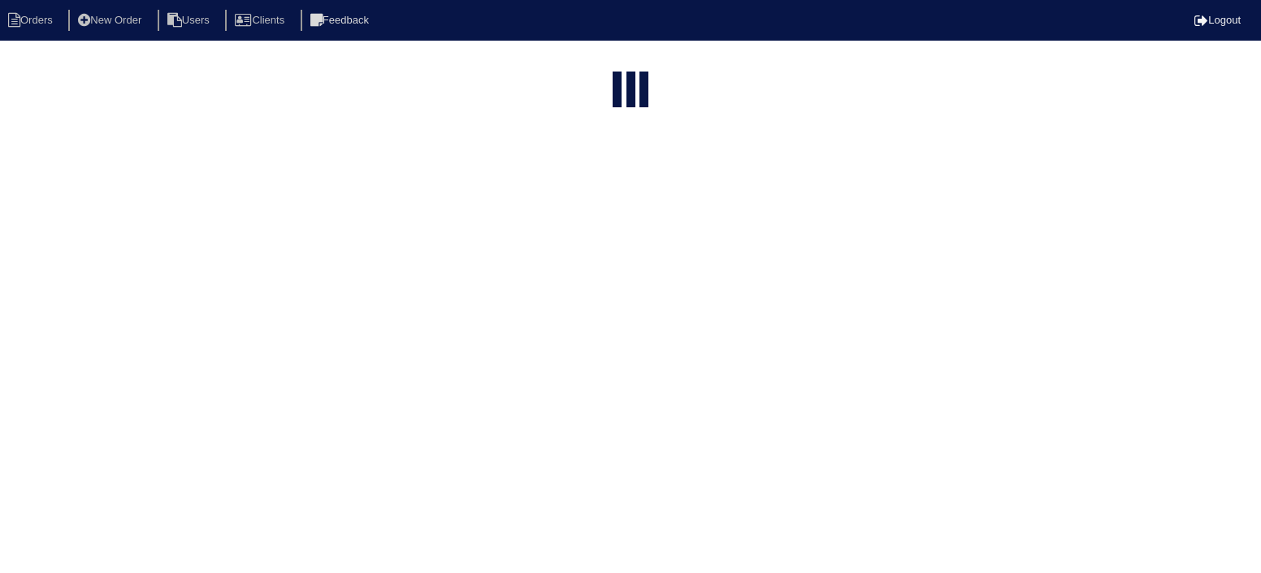
select select "15"
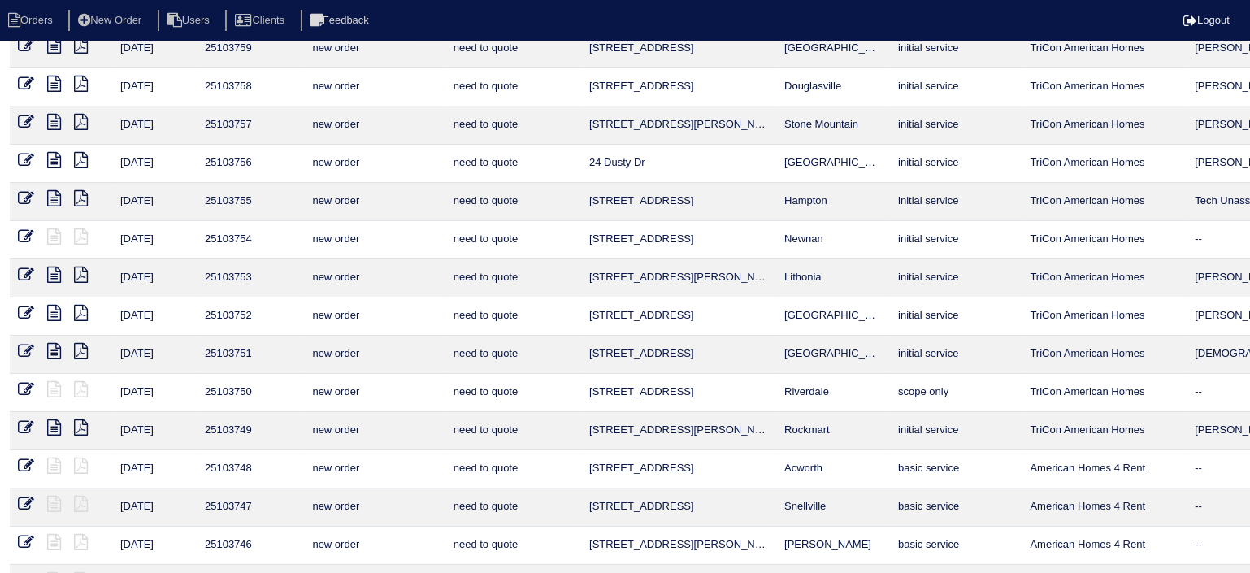
scroll to position [163, 0]
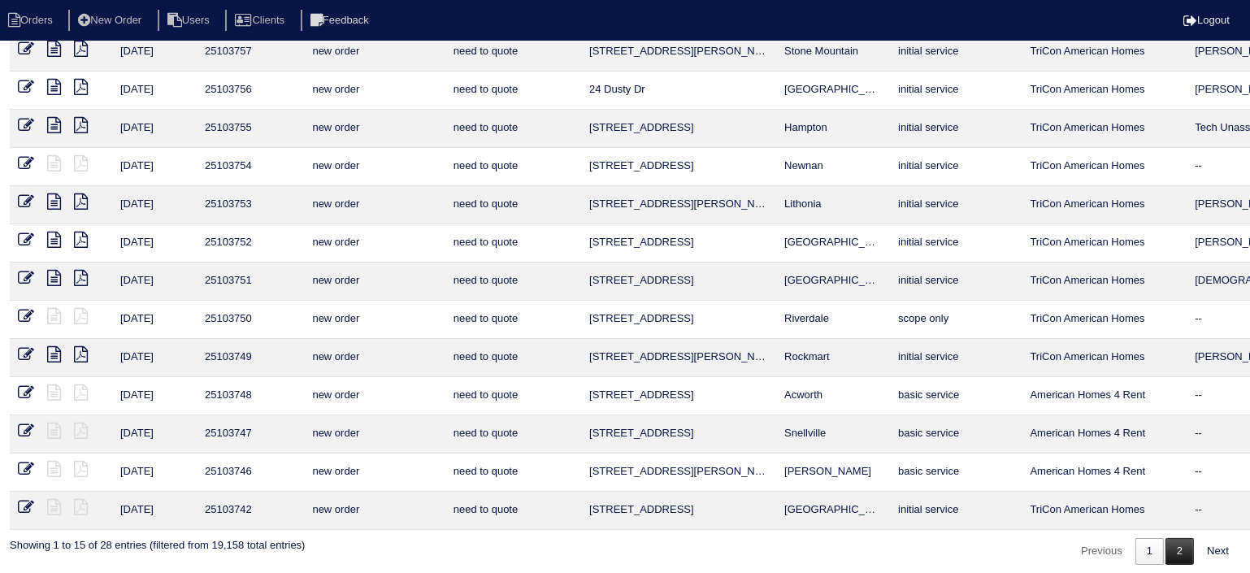
click at [1187, 548] on link "2" at bounding box center [1179, 551] width 28 height 27
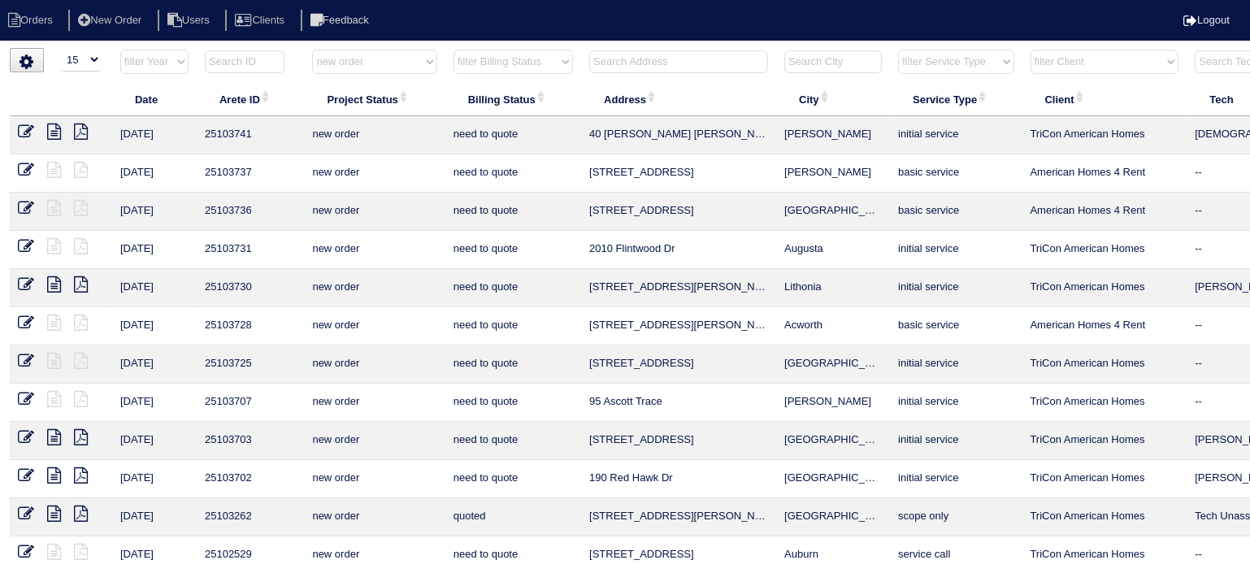
scroll to position [87, 0]
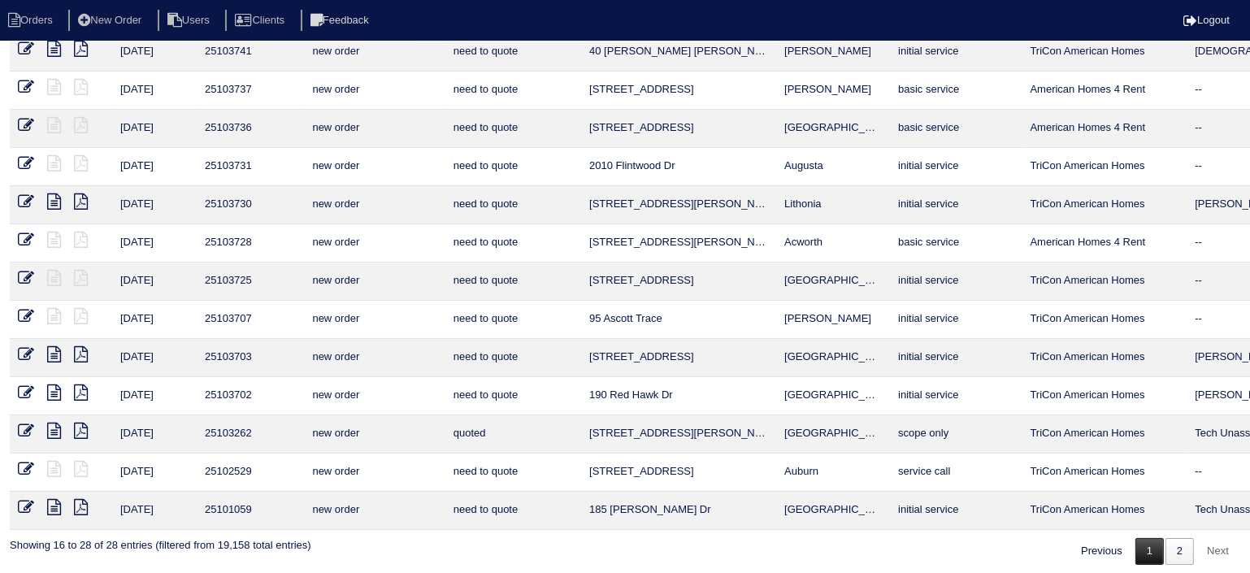
click at [1139, 541] on link "1" at bounding box center [1149, 551] width 28 height 27
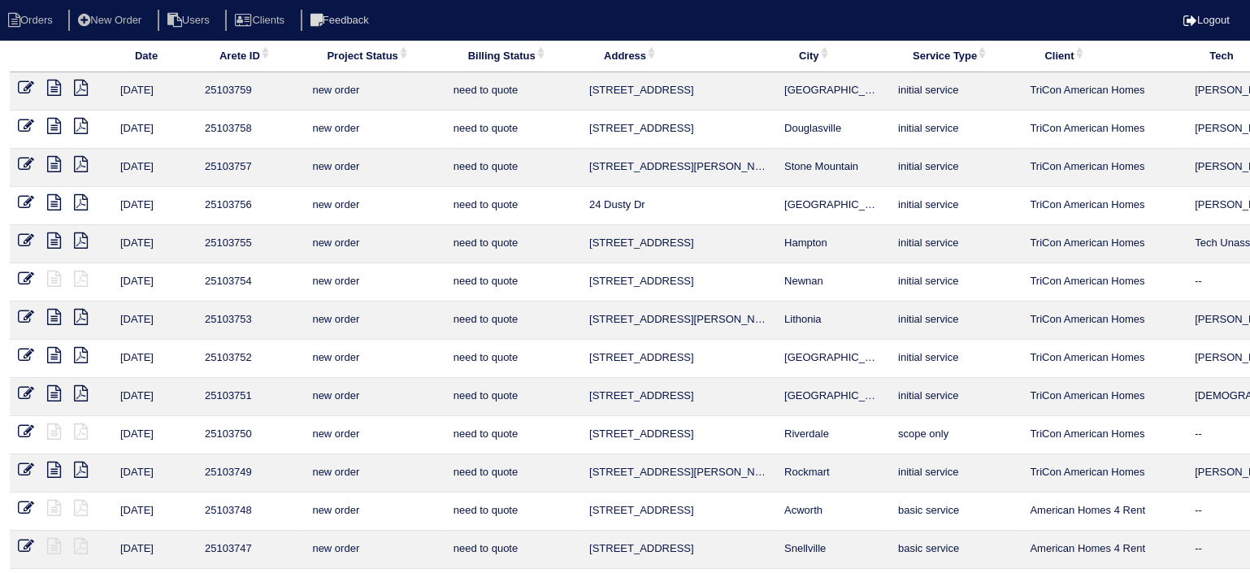
scroll to position [0, 0]
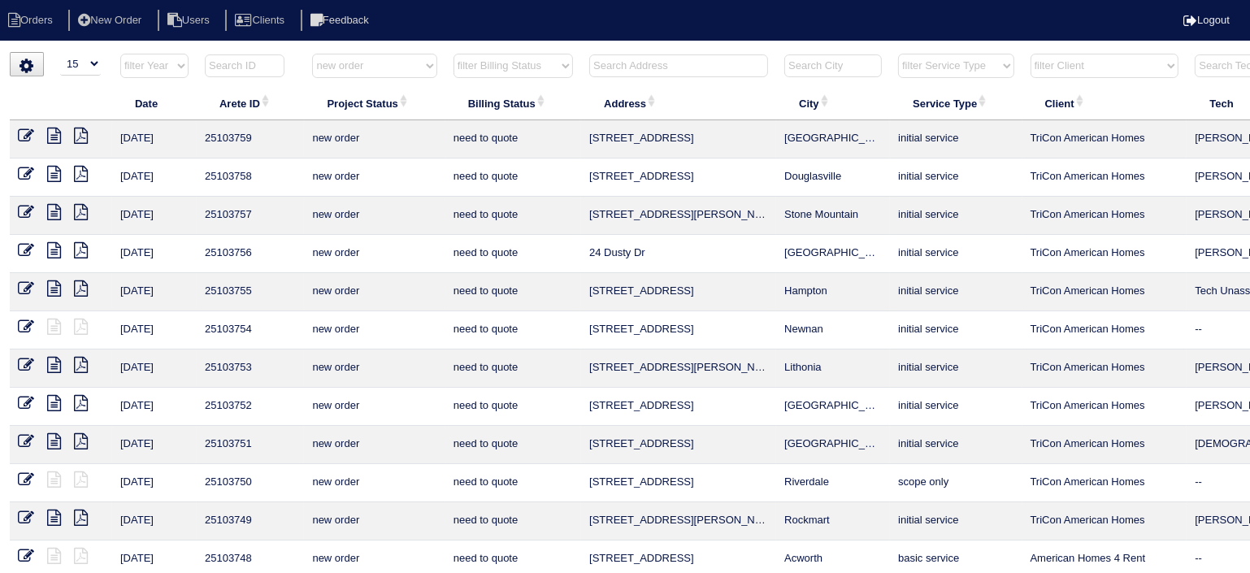
click at [379, 67] on select "filter Project Status -- Any Project Status -- new order assigned in progress f…" at bounding box center [374, 66] width 124 height 24
click at [312, 54] on select "filter Project Status -- Any Project Status -- new order assigned in progress f…" at bounding box center [374, 66] width 124 height 24
select select "assigned"
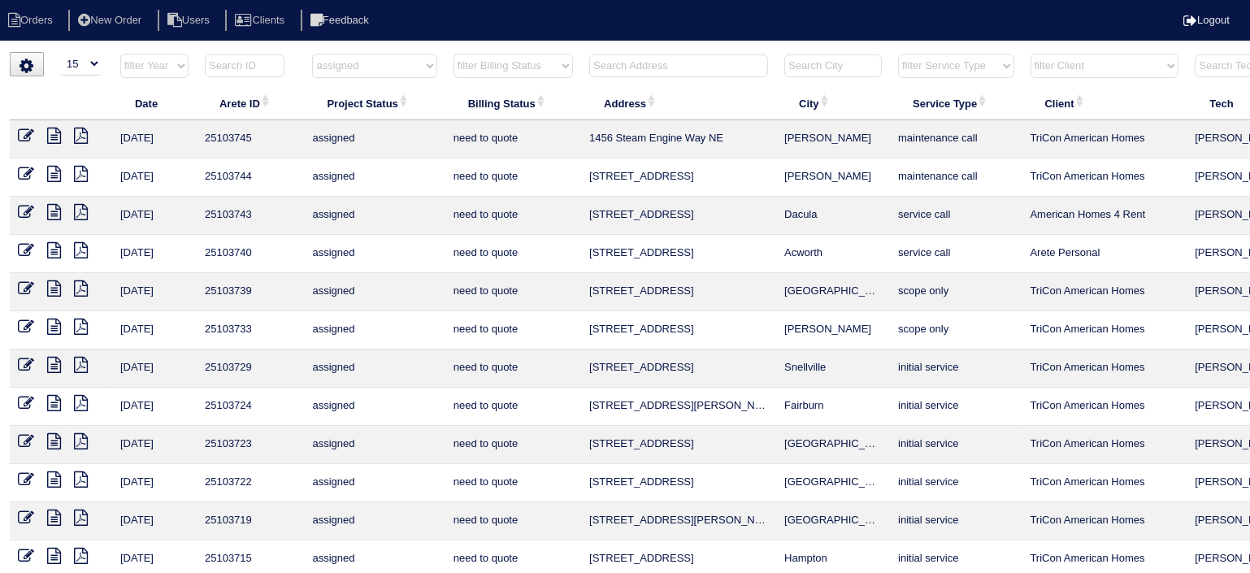
click at [857, 173] on td "[PERSON_NAME]" at bounding box center [833, 177] width 114 height 38
drag, startPoint x: 848, startPoint y: 134, endPoint x: 560, endPoint y: 137, distance: 287.7
click at [555, 137] on tr "[DATE] 25103745 assigned need to quote [STREET_ADDRESS] [PERSON_NAME] maintenan…" at bounding box center [712, 139] width 1405 height 38
copy tr "1456 Steam Engine Way NE [PERSON_NAME]"
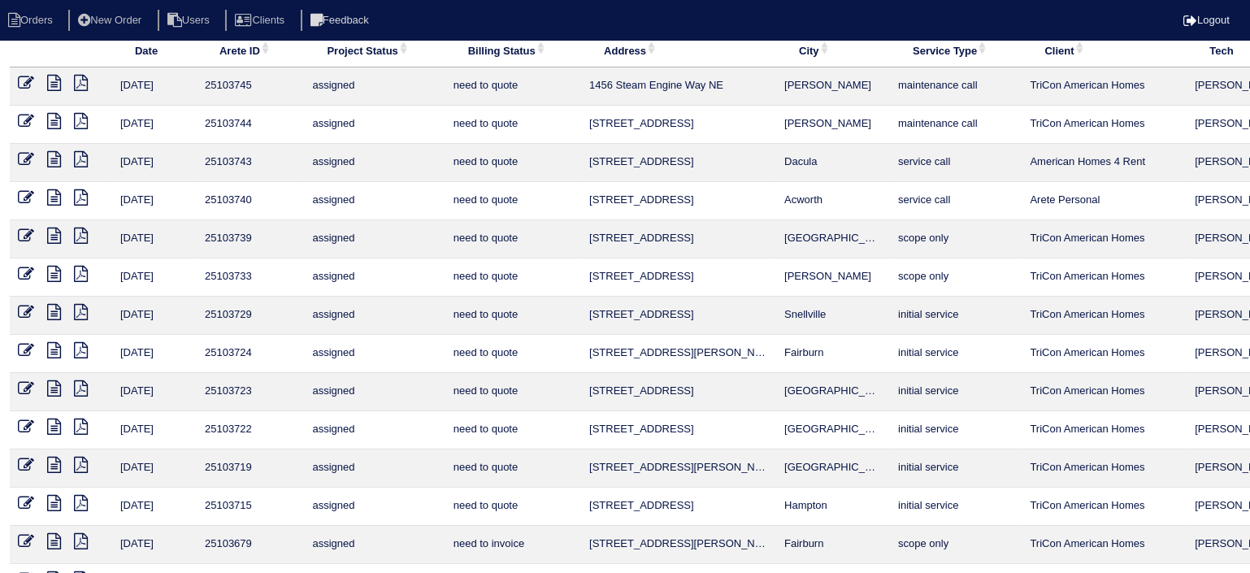
scroll to position [73, 0]
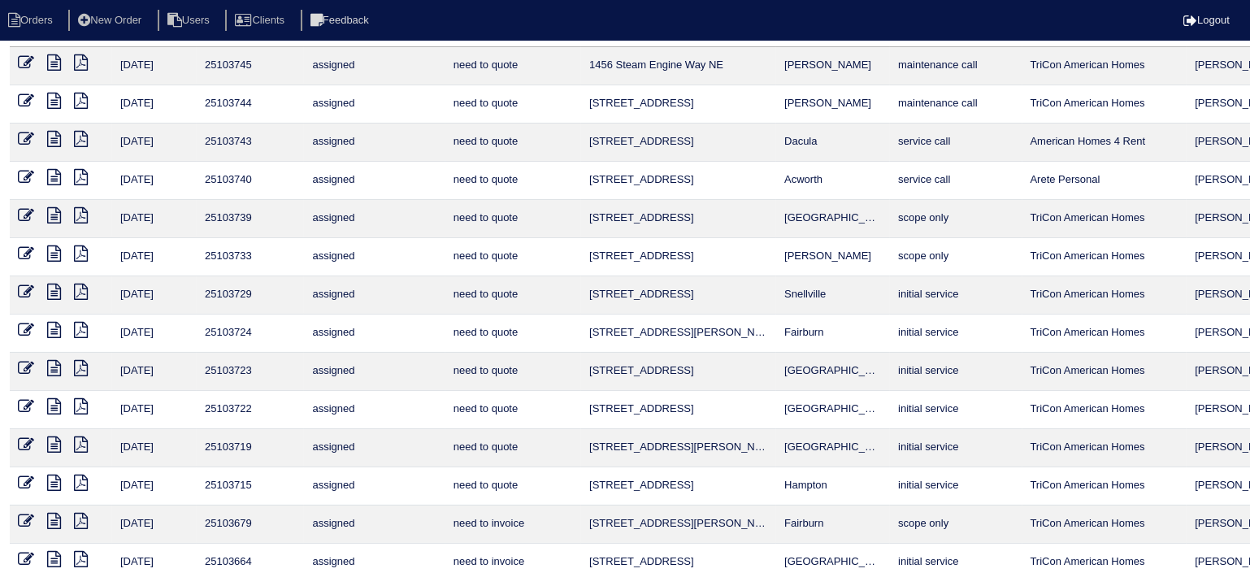
drag, startPoint x: 834, startPoint y: 476, endPoint x: 607, endPoint y: 469, distance: 226.9
click at [568, 470] on tr "[DATE] 25103715 assigned need to quote 275 [GEOGRAPHIC_DATA] [PERSON_NAME] init…" at bounding box center [712, 486] width 1405 height 38
copy tr "[STREET_ADDRESS][PERSON_NAME]"
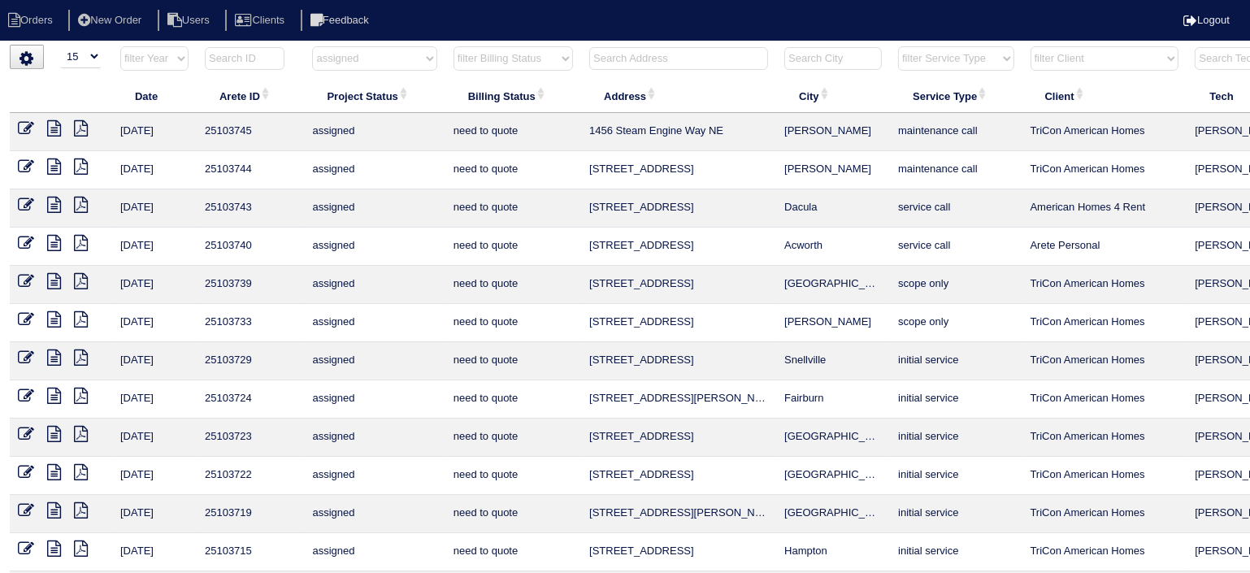
scroll to position [0, 0]
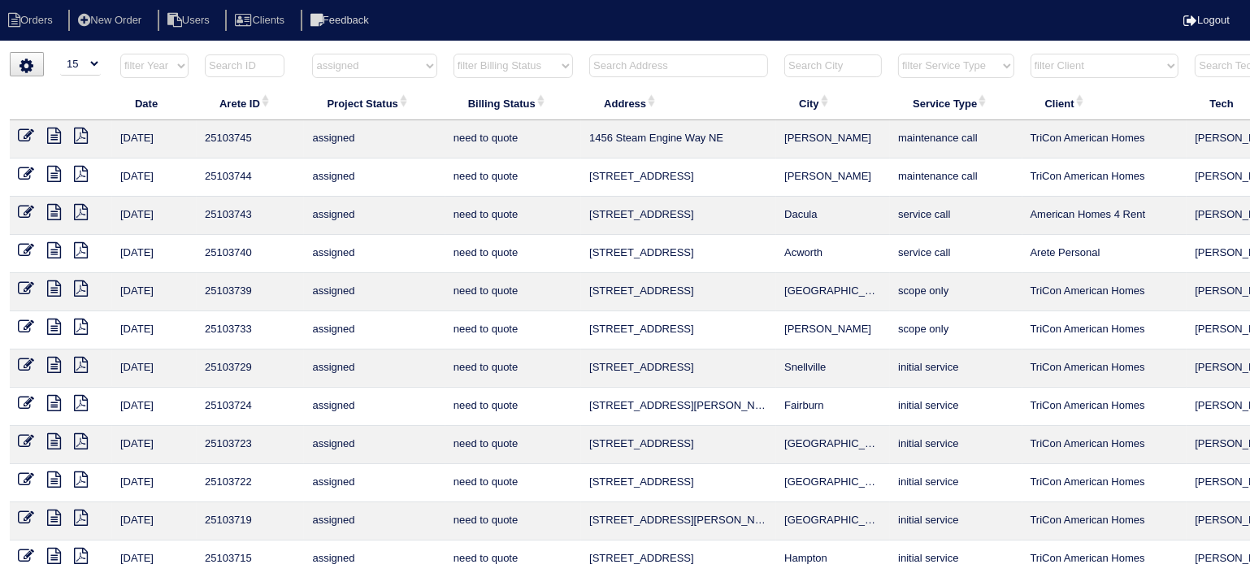
drag, startPoint x: 406, startPoint y: 63, endPoint x: 405, endPoint y: 76, distance: 12.3
click at [406, 63] on select "filter Project Status -- Any Project Status -- new order assigned in progress f…" at bounding box center [374, 66] width 124 height 24
select select
click at [312, 54] on select "filter Project Status -- Any Project Status -- new order assigned in progress f…" at bounding box center [374, 66] width 124 height 24
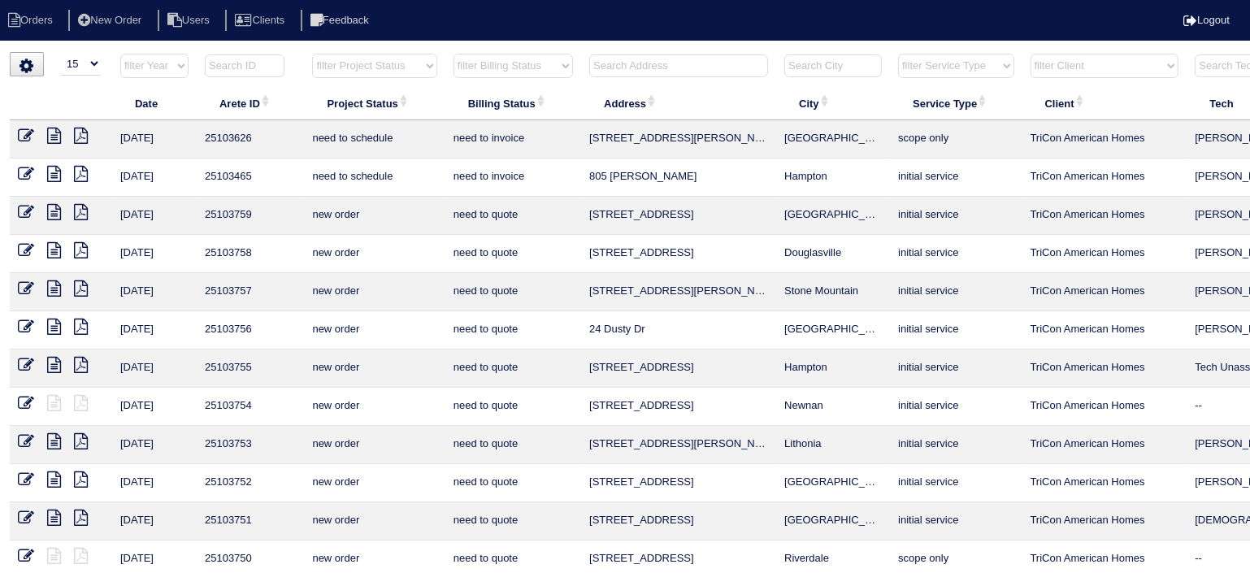
click at [961, 67] on select "filter Service Type -- Any Service Type -- initial service basic service mainte…" at bounding box center [955, 66] width 115 height 24
click at [899, 54] on select "filter Service Type -- Any Service Type -- initial service basic service mainte…" at bounding box center [955, 66] width 115 height 24
select select "maintenance call"
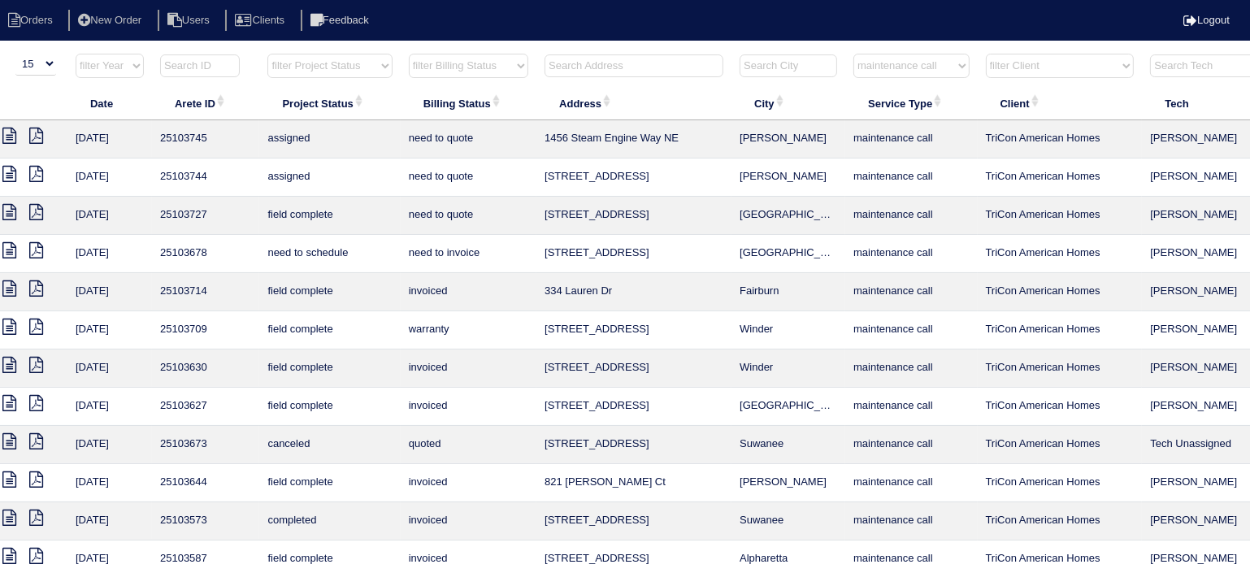
scroll to position [0, 165]
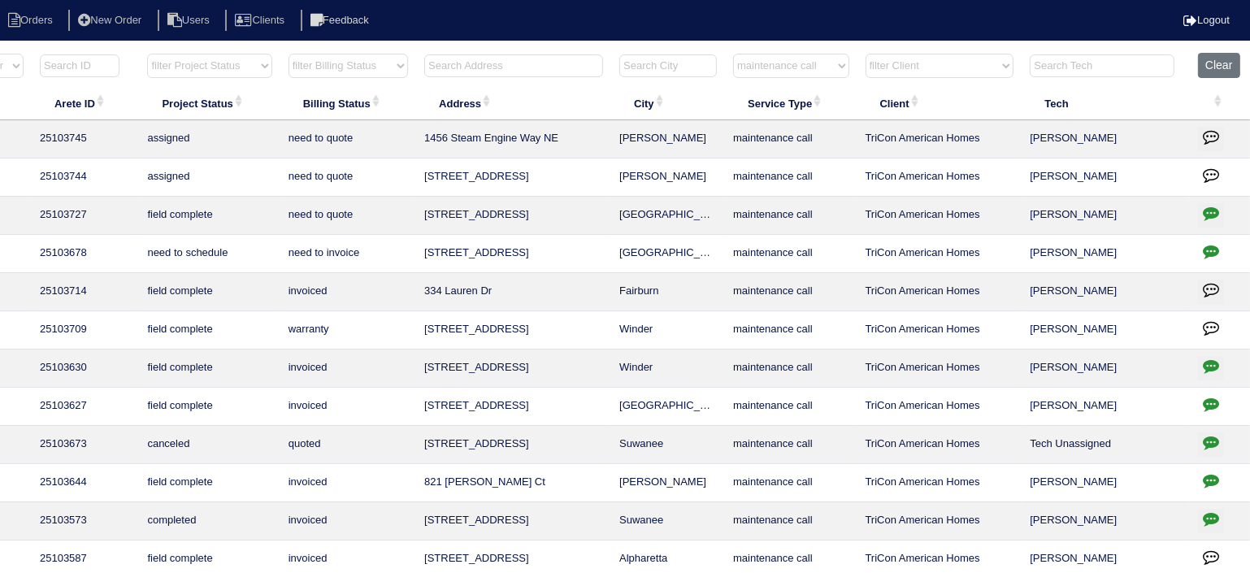
click at [1215, 258] on button "button" at bounding box center [1211, 253] width 26 height 24
type textarea "10/8/25 - texted Dan - how to quote since system is working - rk 10/8/25 - per …"
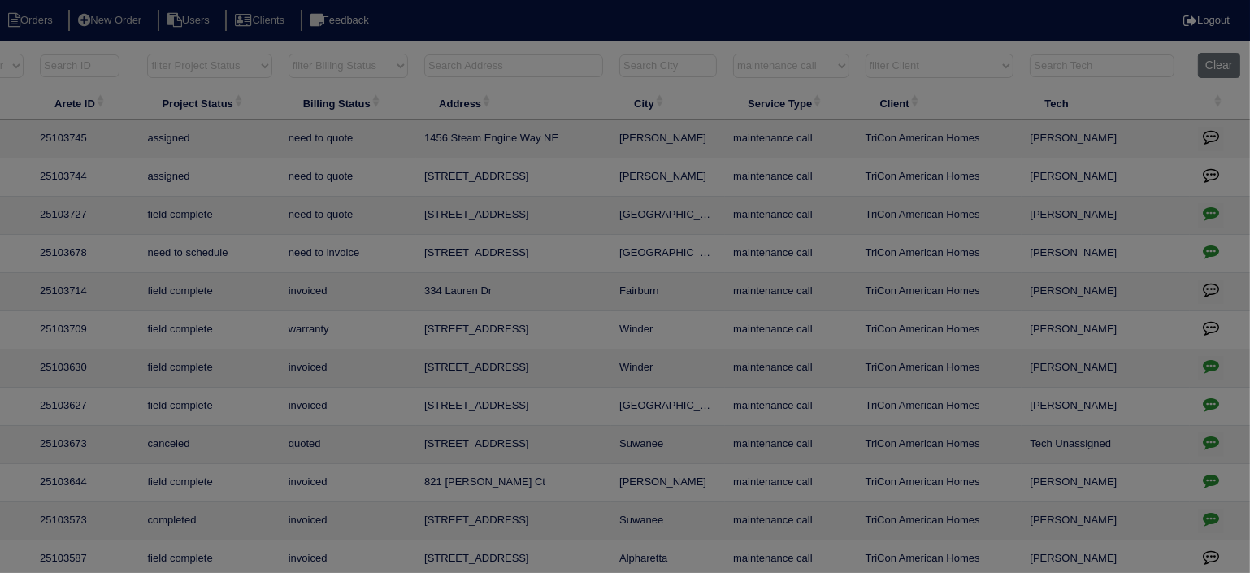
scroll to position [0, 154]
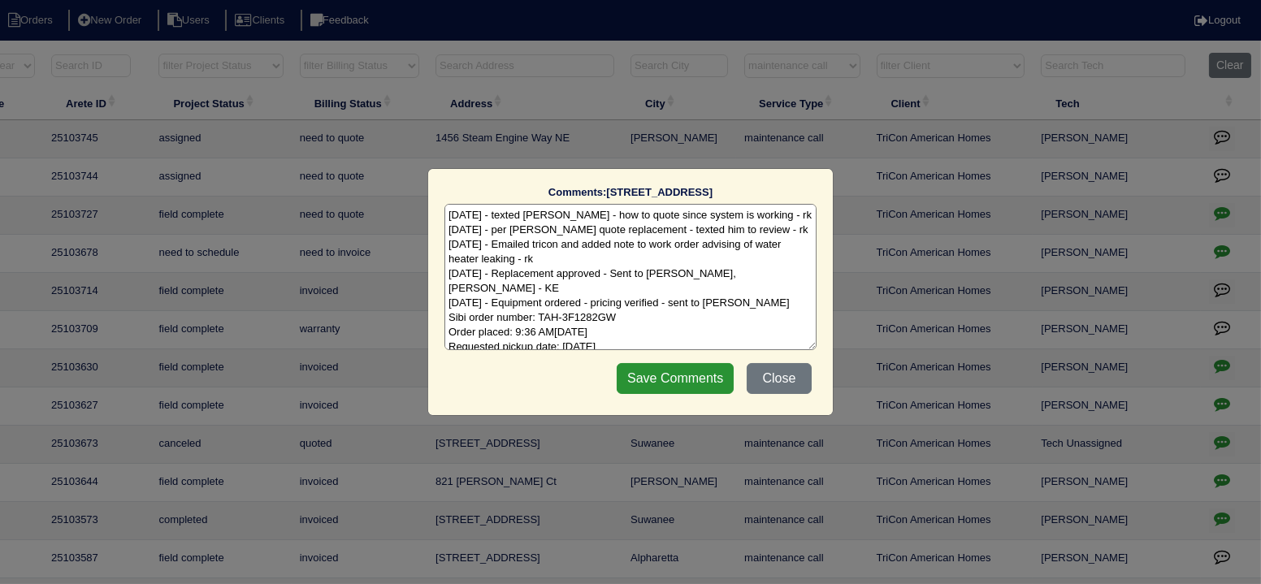
click at [1215, 258] on div "Comments: 1509 Sir Knights Way The comments on file have changed since you star…" at bounding box center [630, 292] width 1261 height 584
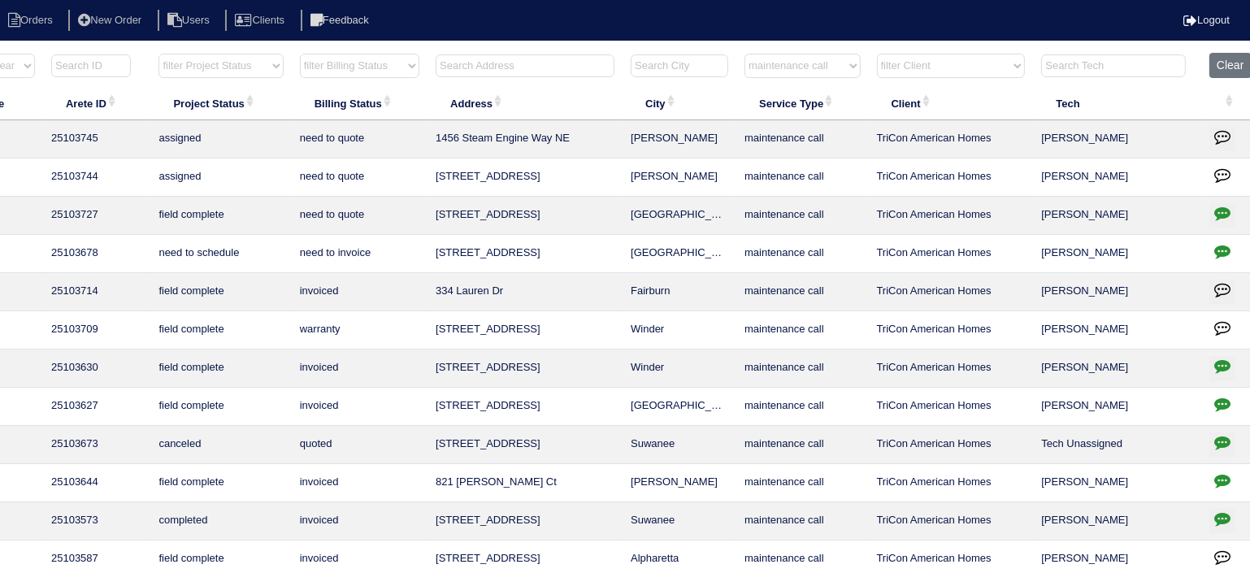
click at [1213, 210] on button "button" at bounding box center [1222, 215] width 26 height 24
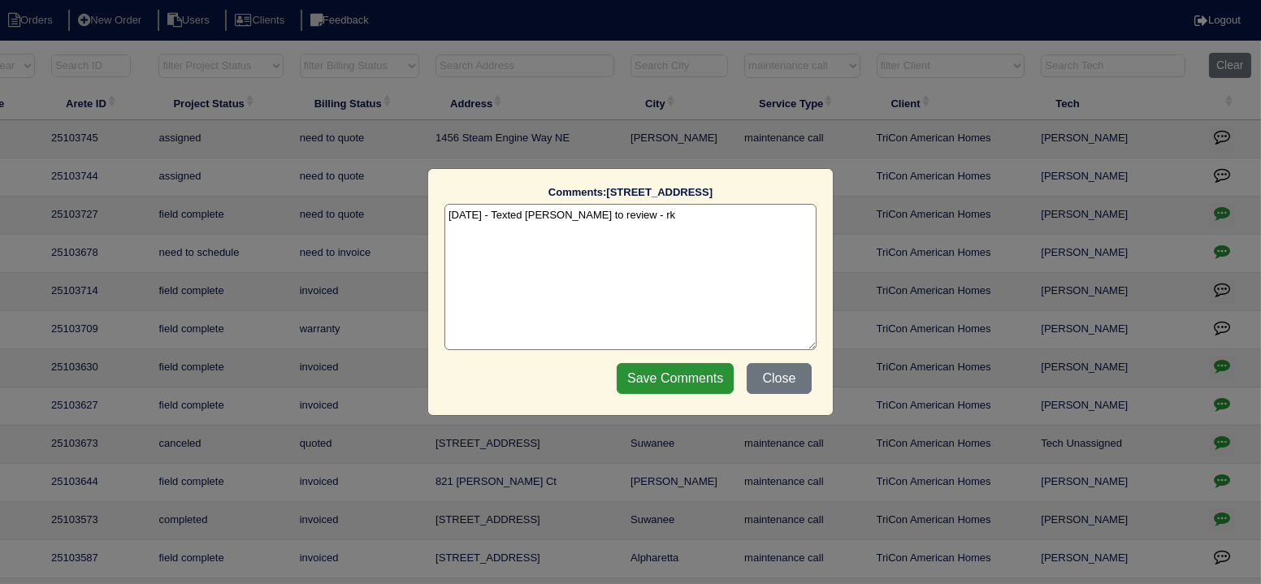
click at [1213, 210] on div "Comments: 709 Fieldstream Way The comments on file have changed since you start…" at bounding box center [630, 292] width 1261 height 584
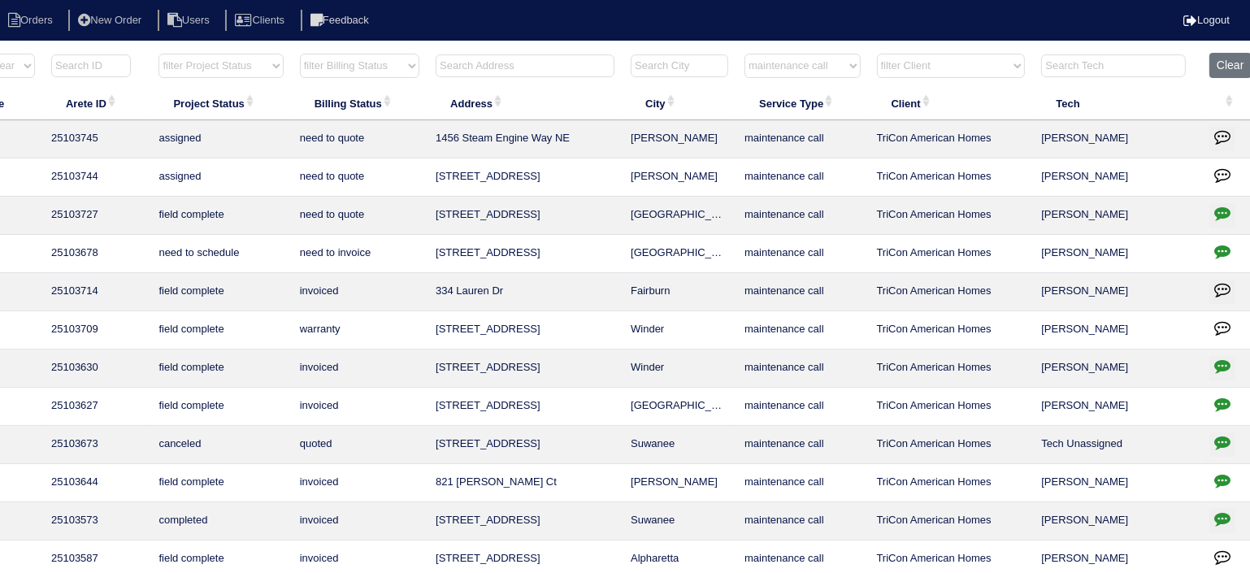
scroll to position [0, 0]
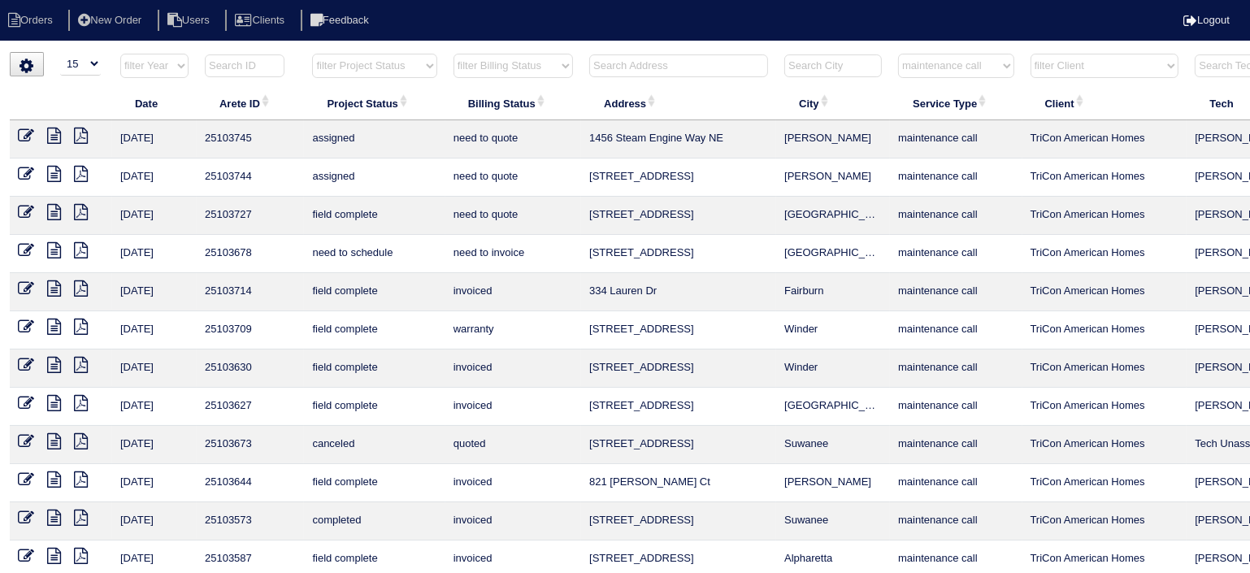
click at [56, 204] on icon at bounding box center [54, 212] width 14 height 16
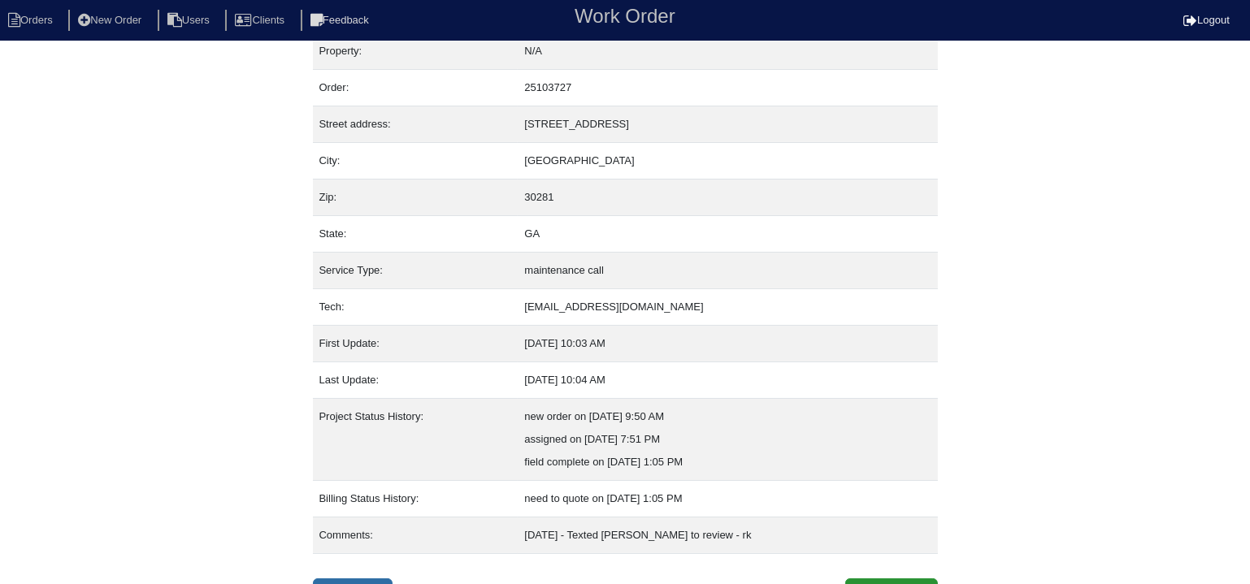
scroll to position [38, 0]
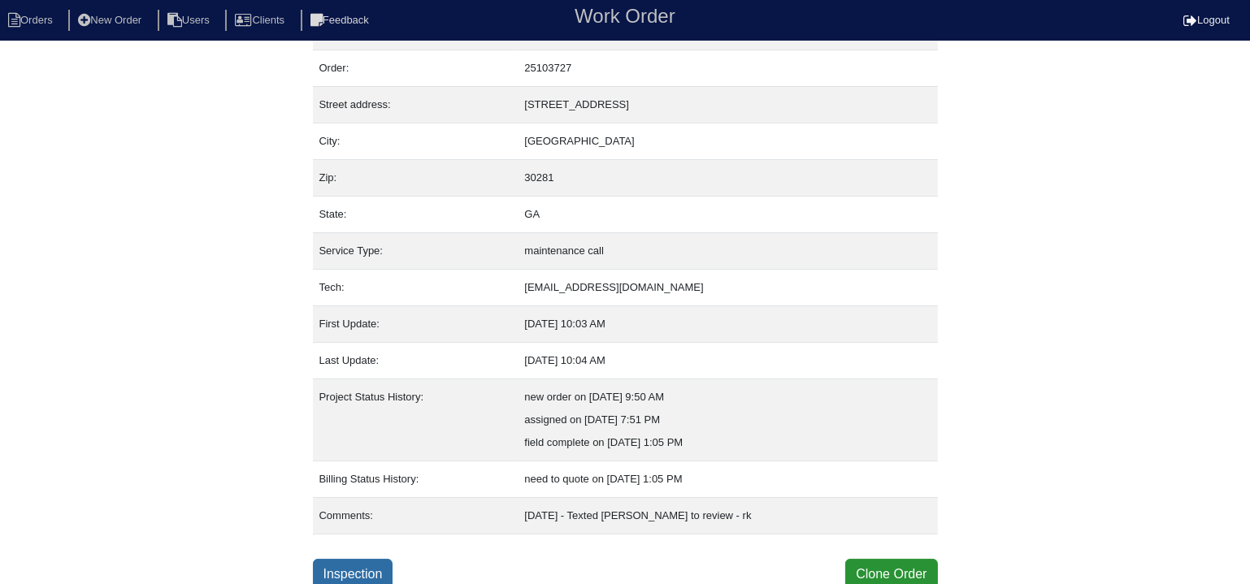
click at [358, 582] on link "Inspection" at bounding box center [353, 574] width 80 height 31
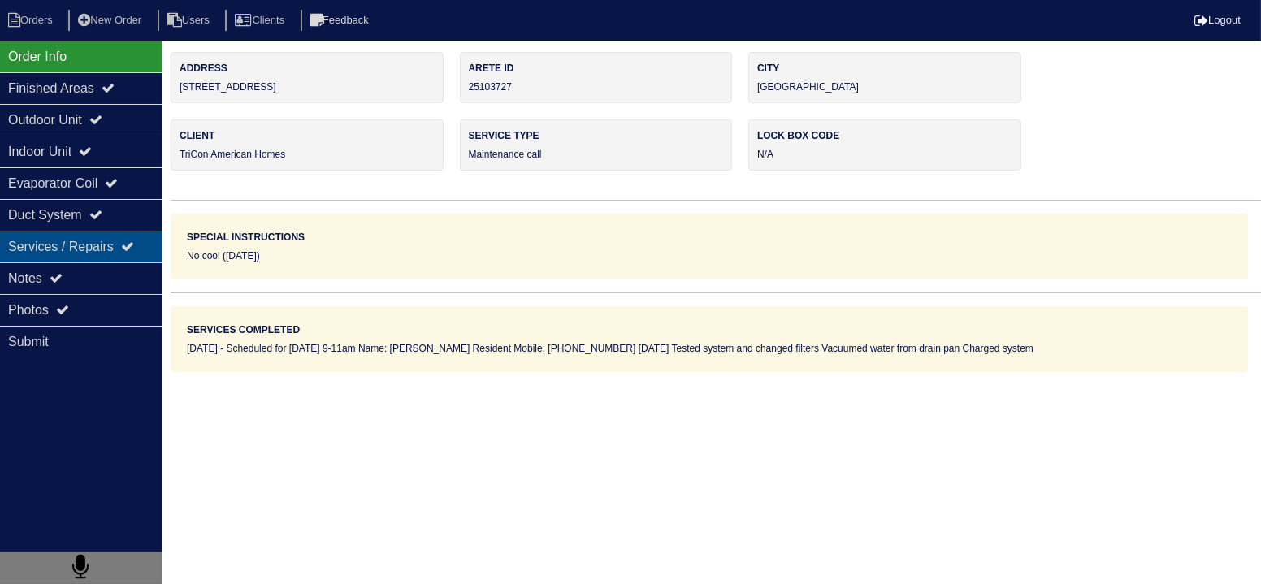
click at [100, 258] on div "Services / Repairs" at bounding box center [81, 247] width 163 height 32
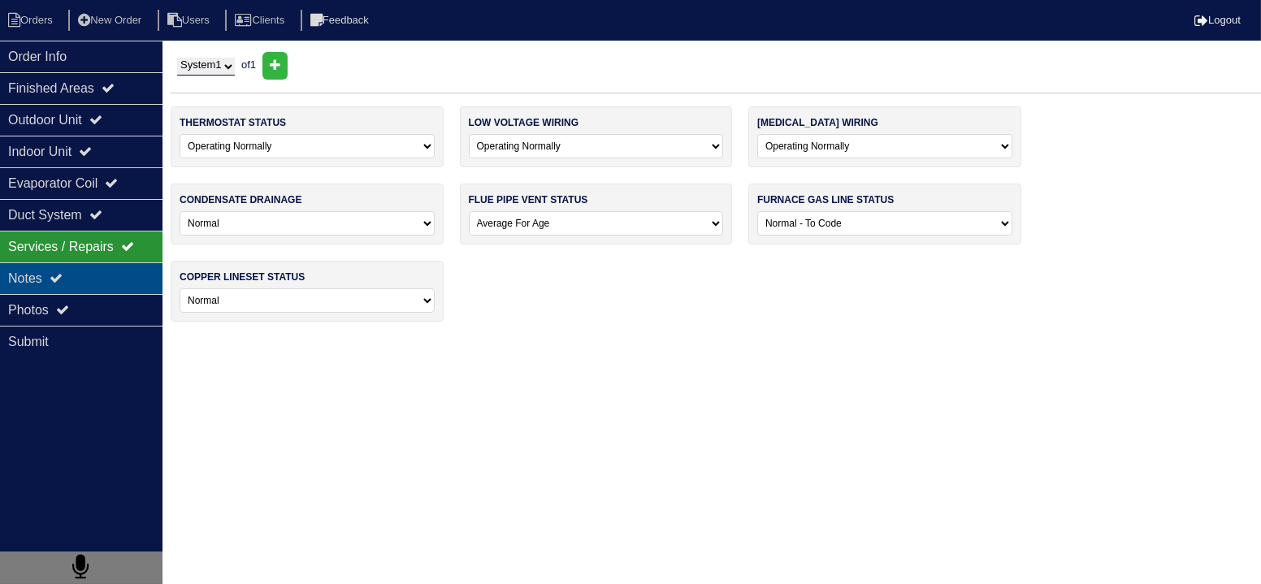
click at [103, 269] on div "Notes" at bounding box center [81, 279] width 163 height 32
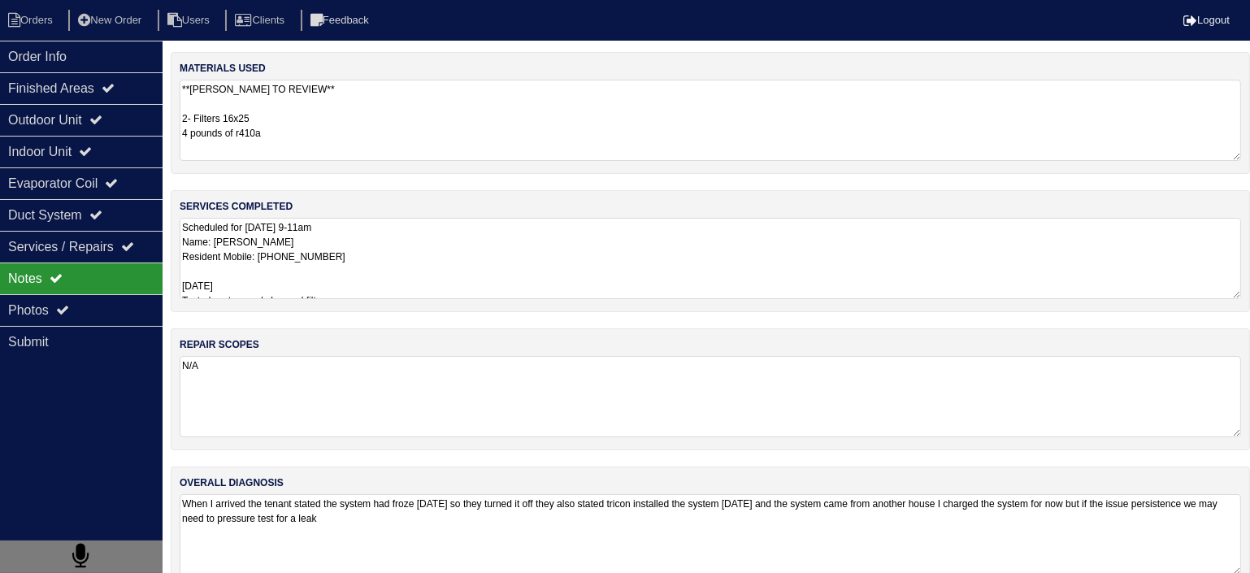
click at [344, 279] on textarea "Scheduled for Friday 9-11am Name: Ranetta Jackson Resident Mobile: (478) 550-11…" at bounding box center [710, 258] width 1061 height 81
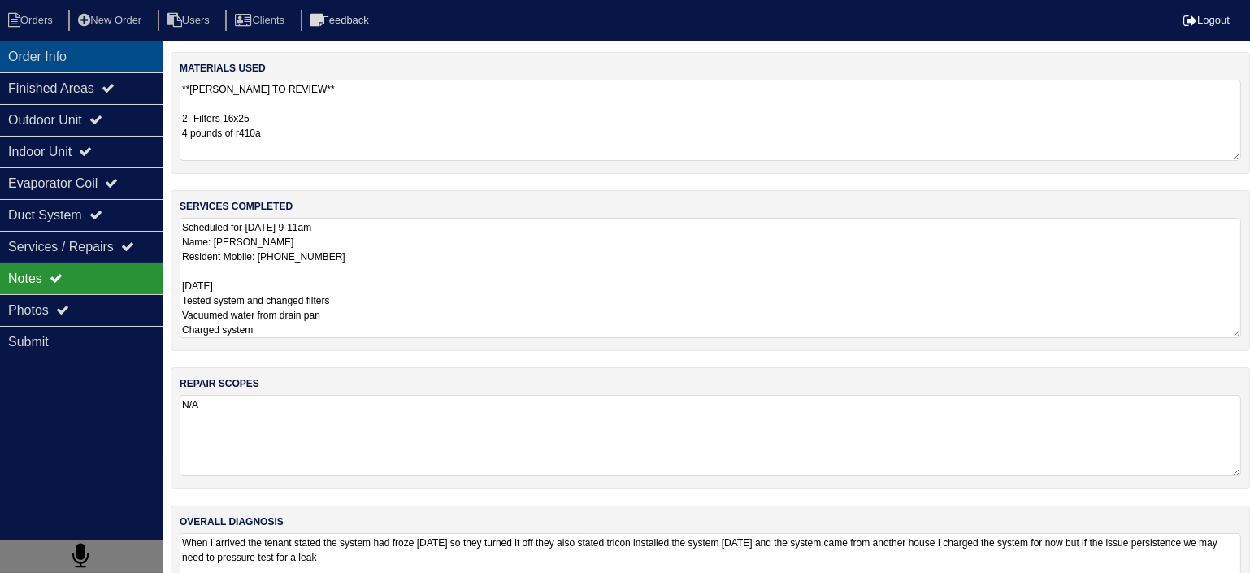
click at [94, 67] on div "Order Info" at bounding box center [81, 57] width 163 height 32
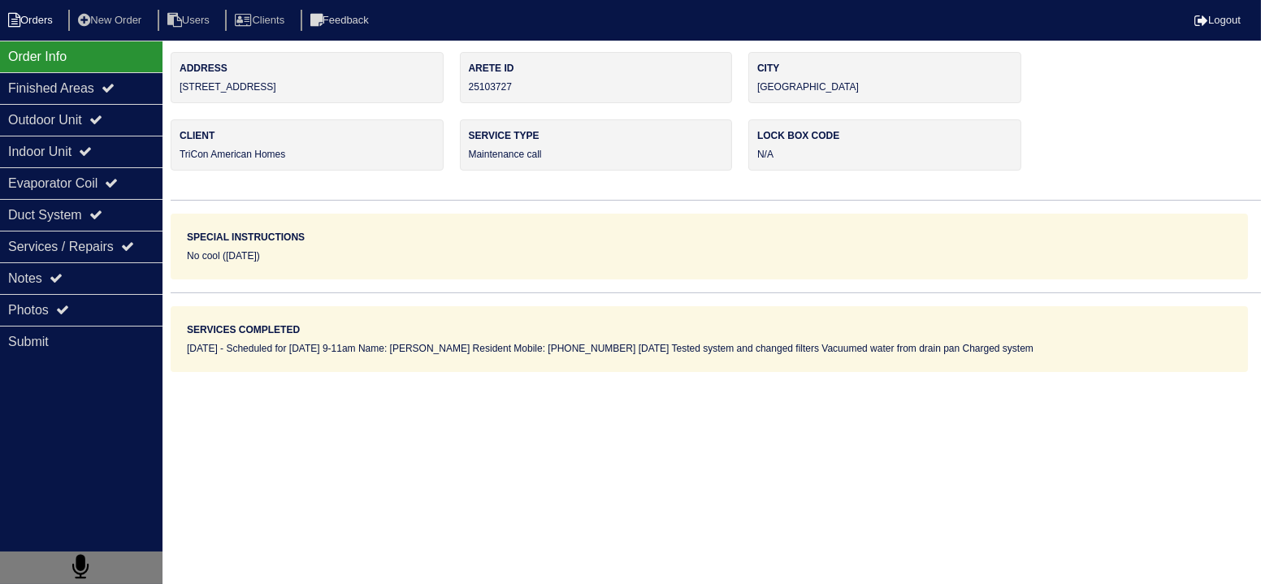
click at [37, 19] on li "Orders" at bounding box center [33, 21] width 66 height 22
select select "15"
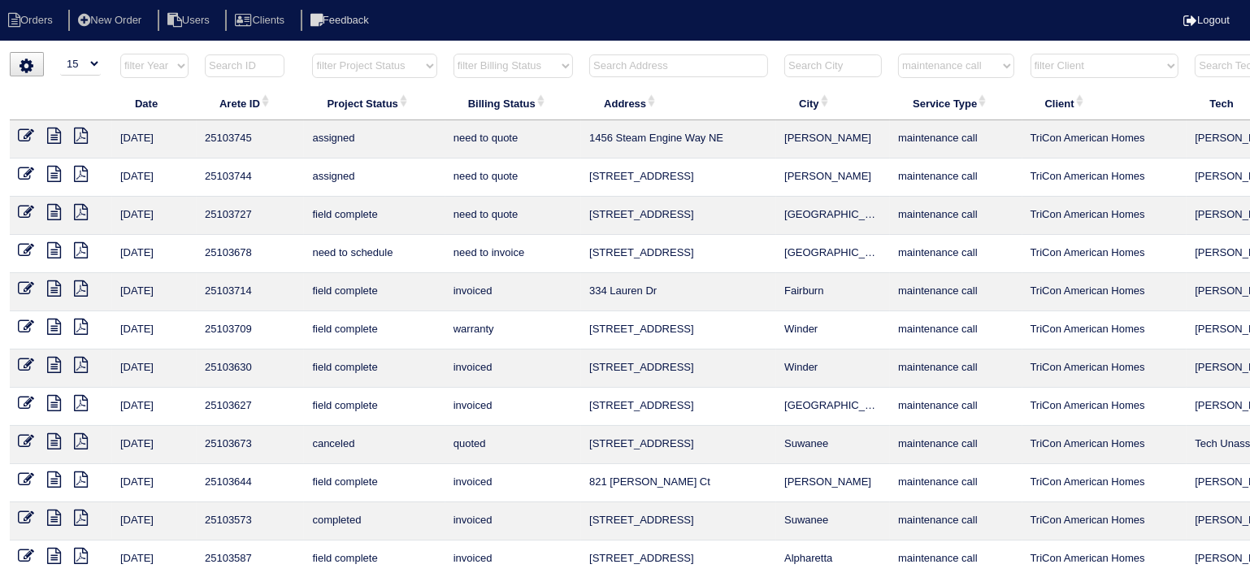
click at [959, 64] on select "filter Service Type -- Any Service Type -- initial service basic service mainte…" at bounding box center [955, 66] width 115 height 24
click at [899, 54] on select "filter Service Type -- Any Service Type -- initial service basic service mainte…" at bounding box center [955, 66] width 115 height 24
select select "service call"
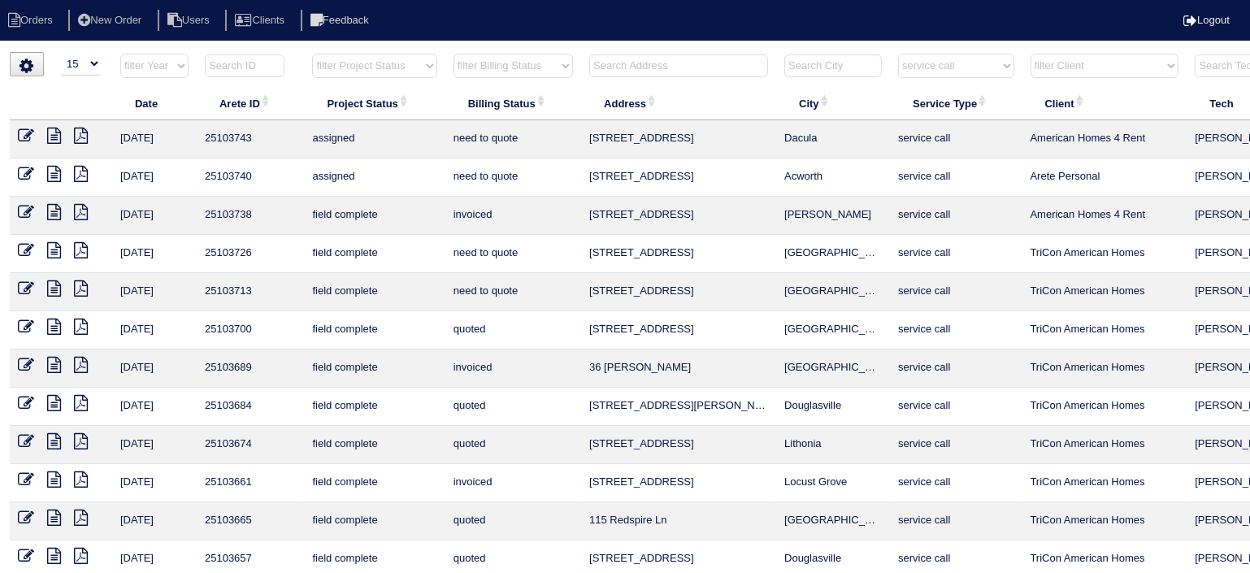
click at [50, 209] on icon at bounding box center [54, 212] width 14 height 16
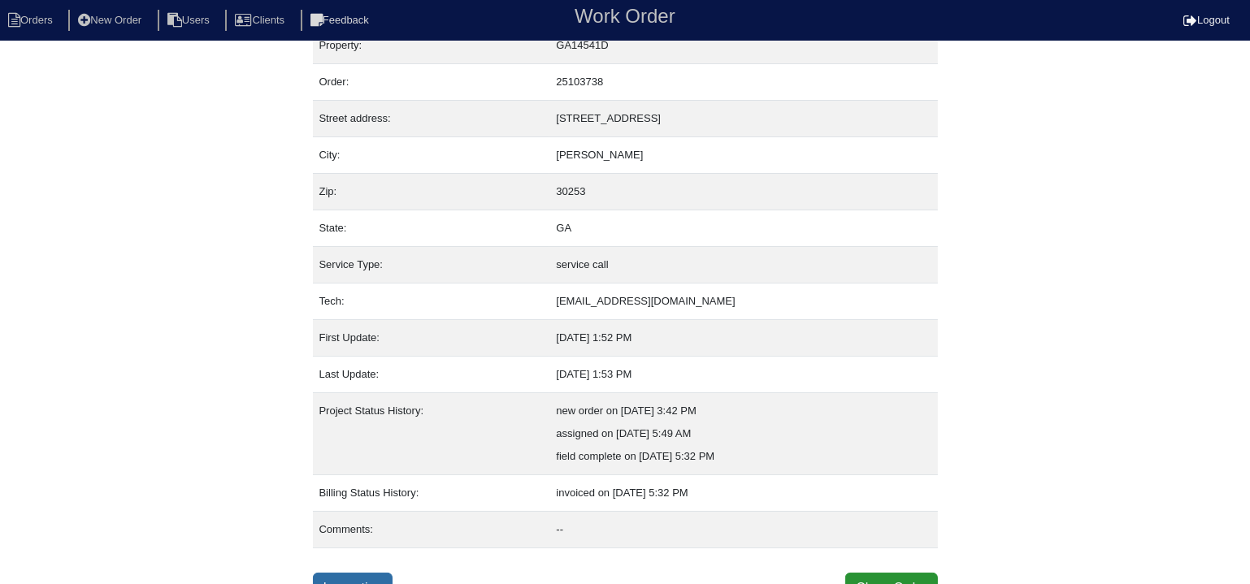
scroll to position [38, 0]
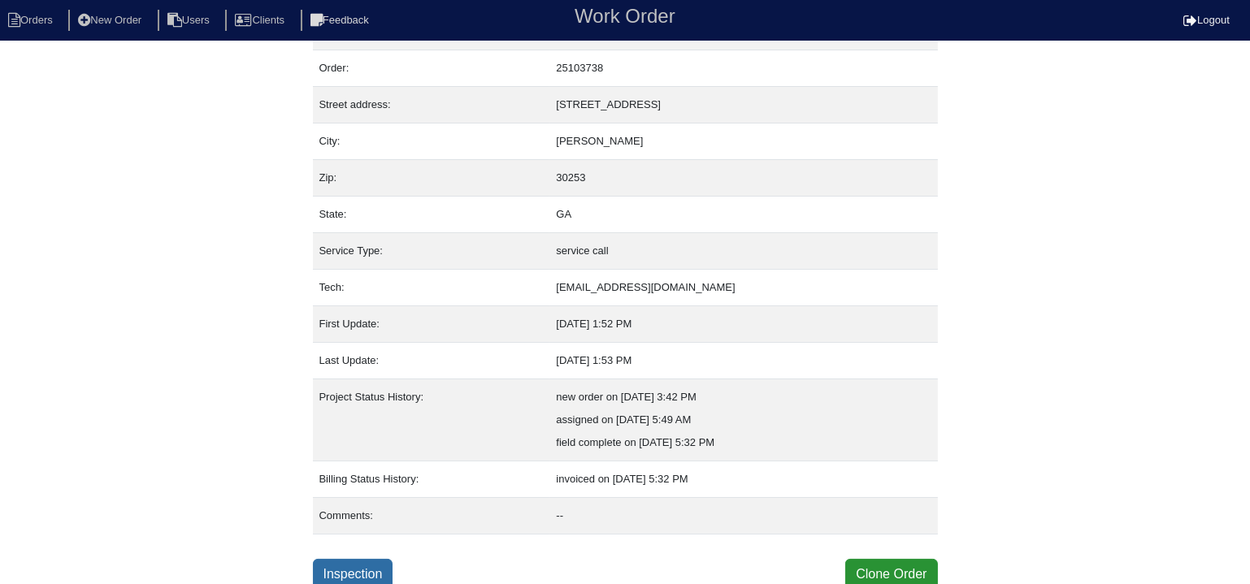
click at [386, 574] on link "Inspection" at bounding box center [353, 574] width 80 height 31
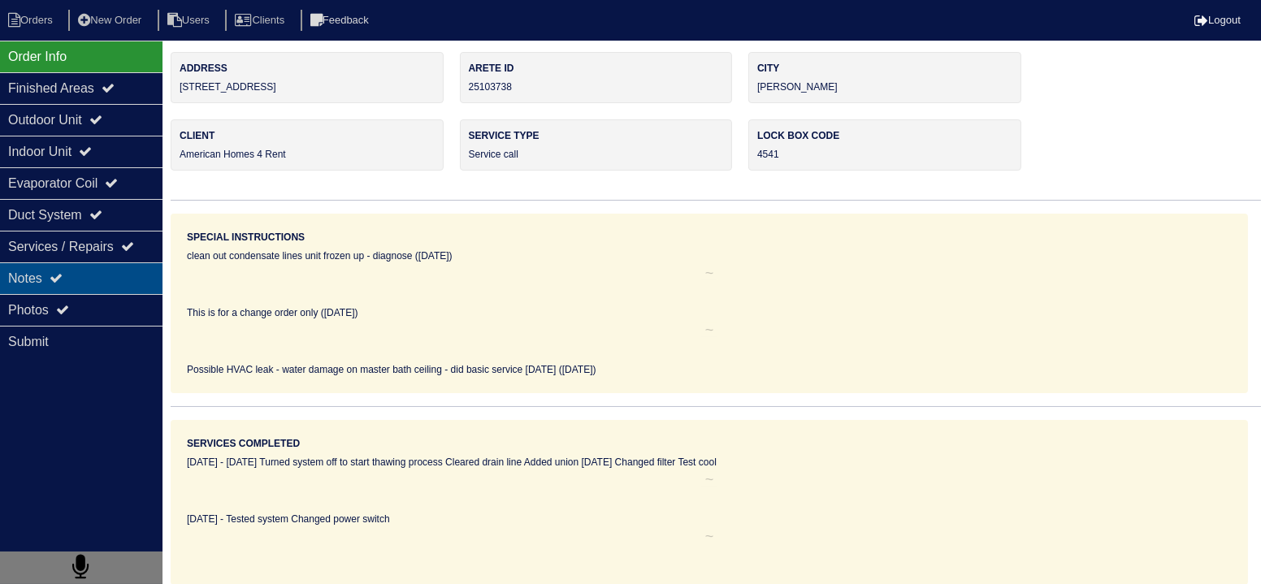
click at [102, 281] on div "Notes" at bounding box center [81, 279] width 163 height 32
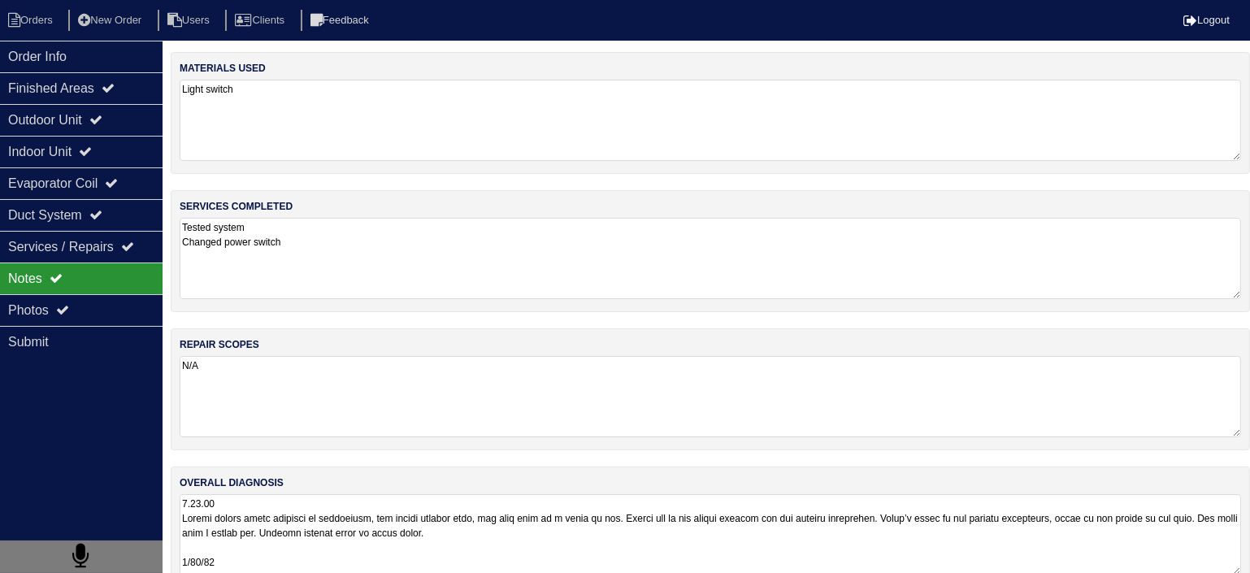
click at [296, 267] on textarea "Tested system Changed power switch" at bounding box center [710, 258] width 1061 height 81
click at [96, 80] on div "Finished Areas" at bounding box center [81, 88] width 163 height 32
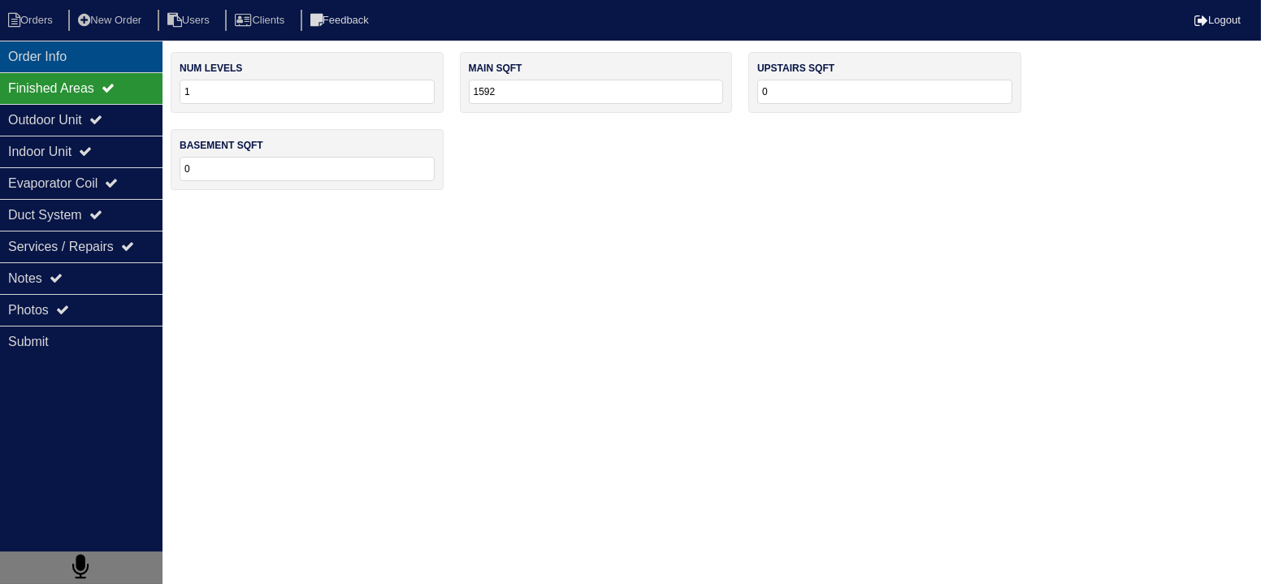
drag, startPoint x: 87, startPoint y: 70, endPoint x: 59, endPoint y: 50, distance: 34.5
click at [86, 70] on div "Order Info" at bounding box center [81, 57] width 163 height 32
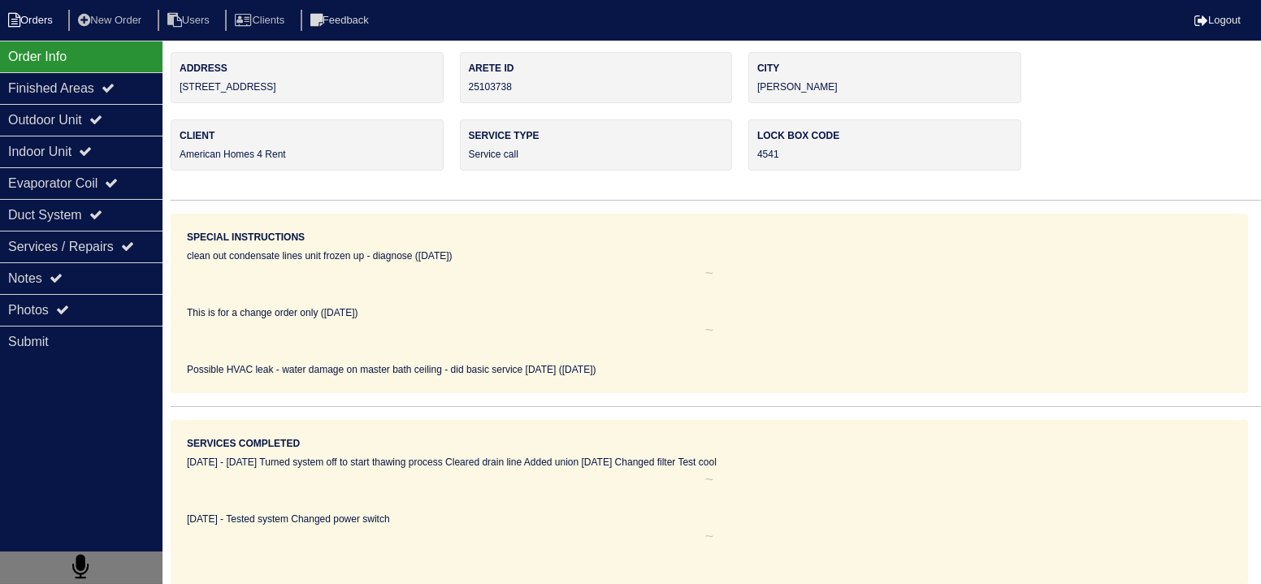
click at [44, 29] on li "Orders" at bounding box center [33, 21] width 66 height 22
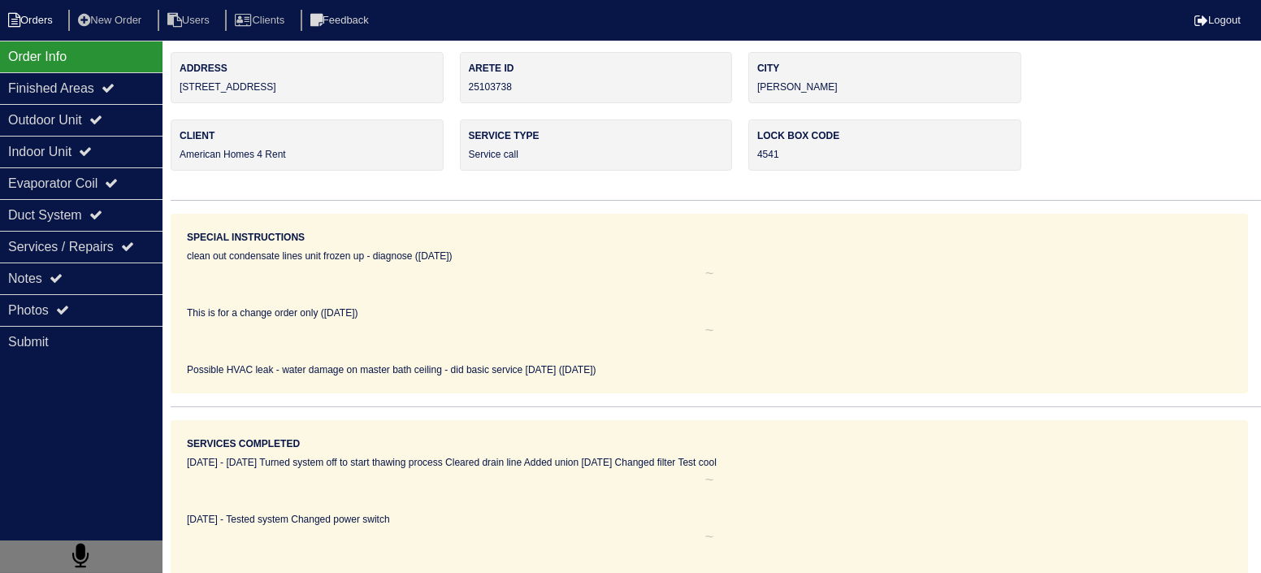
select select "15"
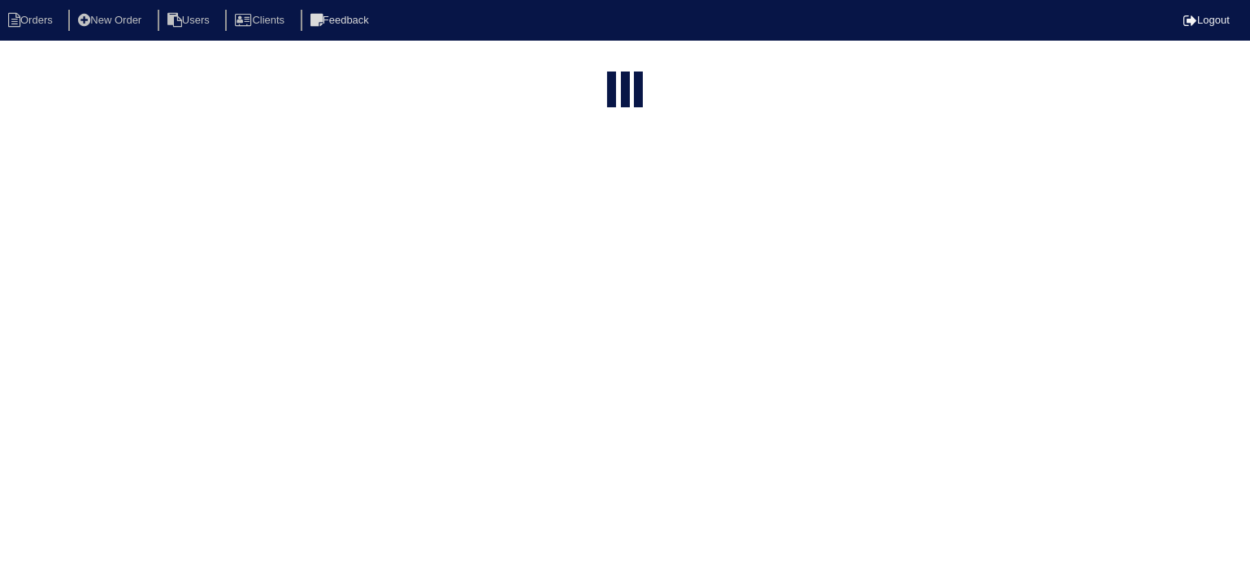
select select "service call"
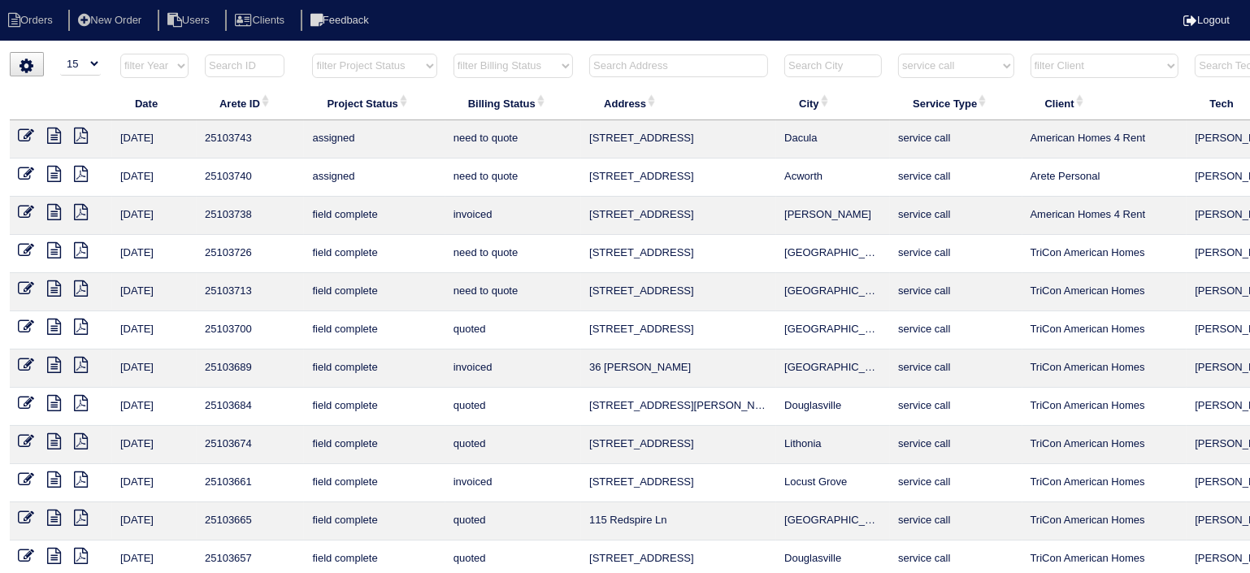
click at [645, 67] on input "text" at bounding box center [678, 65] width 179 height 23
click at [967, 65] on select "filter Service Type -- Any Service Type -- initial service basic service mainte…" at bounding box center [955, 66] width 115 height 24
select select
click at [899, 54] on select "filter Service Type -- Any Service Type -- initial service basic service mainte…" at bounding box center [955, 66] width 115 height 24
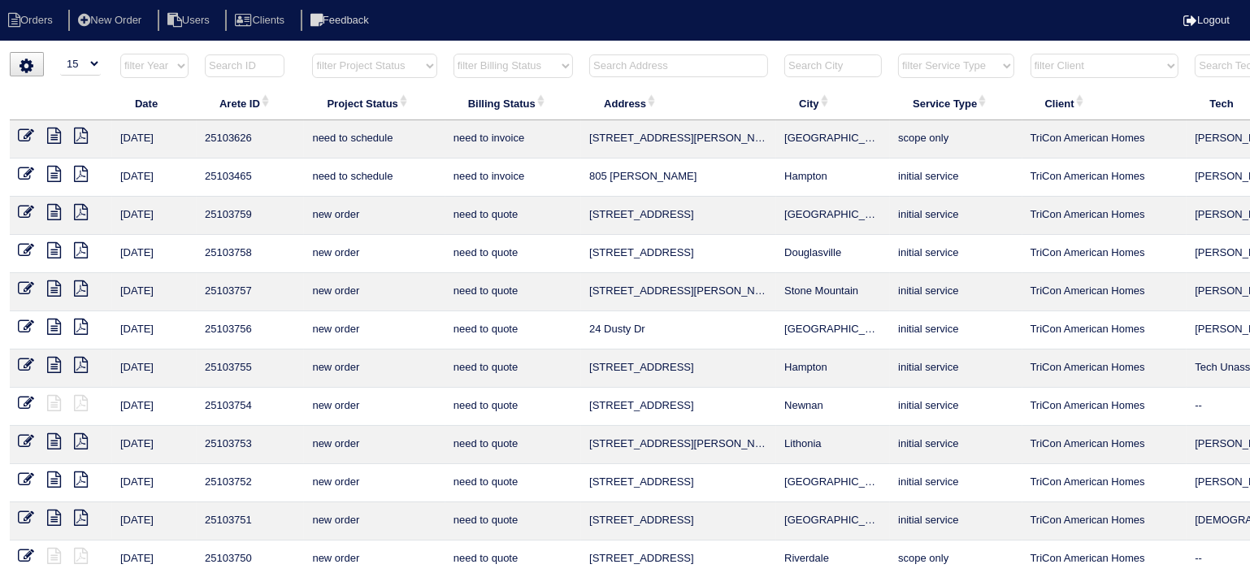
click at [659, 63] on input "text" at bounding box center [678, 65] width 179 height 23
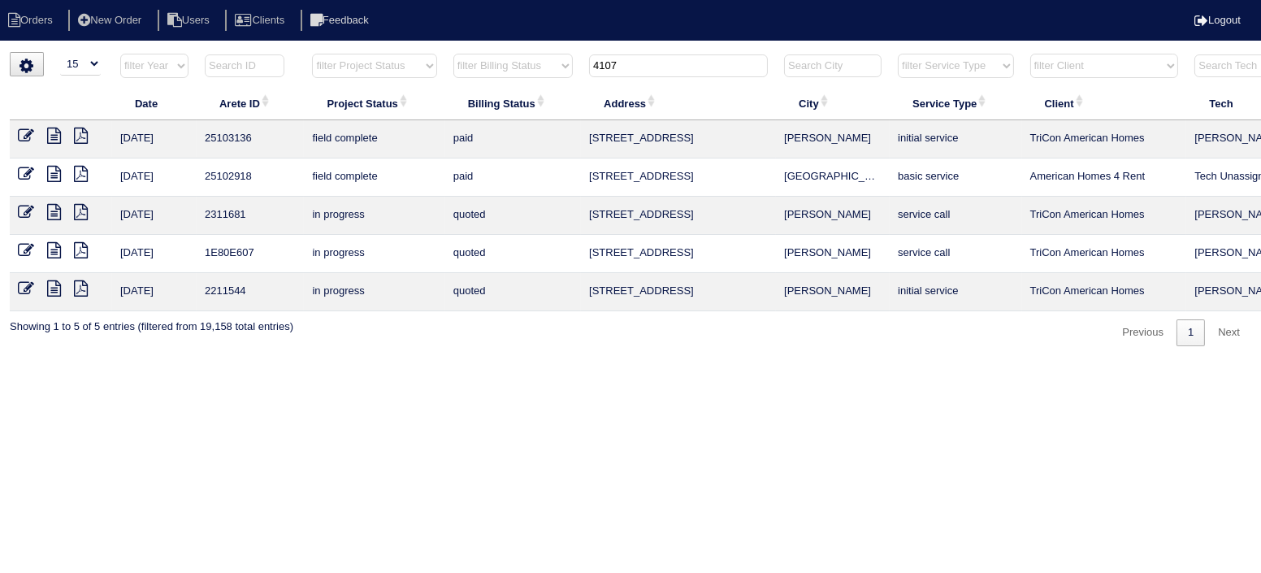
type input "4107"
drag, startPoint x: 820, startPoint y: 141, endPoint x: 599, endPoint y: 144, distance: 221.1
click at [593, 146] on tr "[DATE] 25103136 field complete paid 4107 Sweet Water [PERSON_NAME] initial serv…" at bounding box center [712, 139] width 1405 height 38
copy tr "4107 Sweet Water [PERSON_NAME]"
